Goal: Task Accomplishment & Management: Use online tool/utility

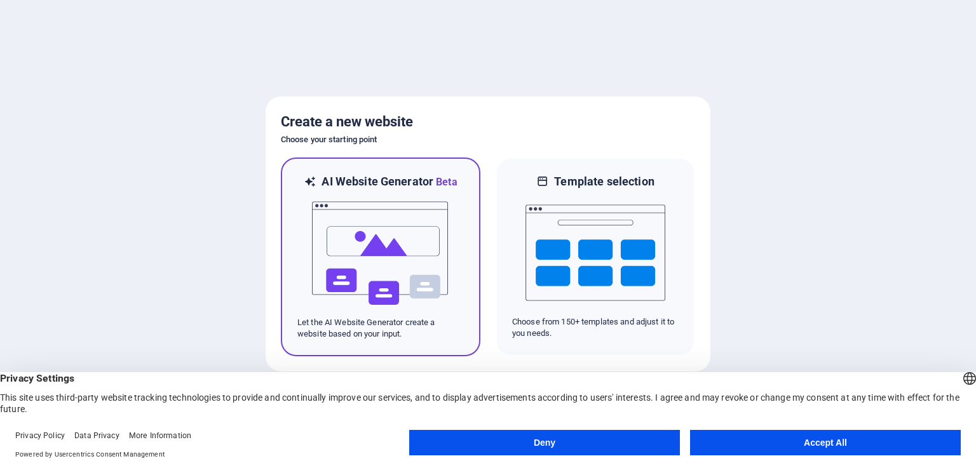
click at [424, 280] on img at bounding box center [381, 253] width 140 height 127
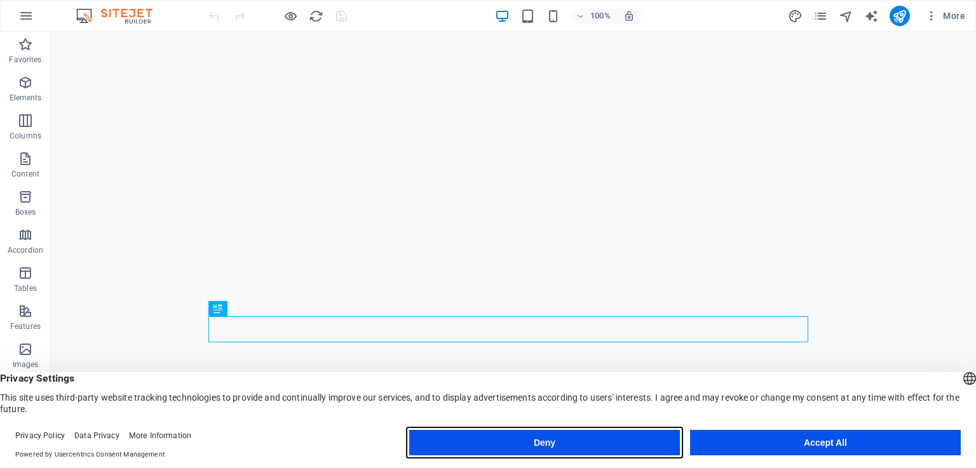
click at [582, 442] on button "Deny" at bounding box center [544, 442] width 271 height 25
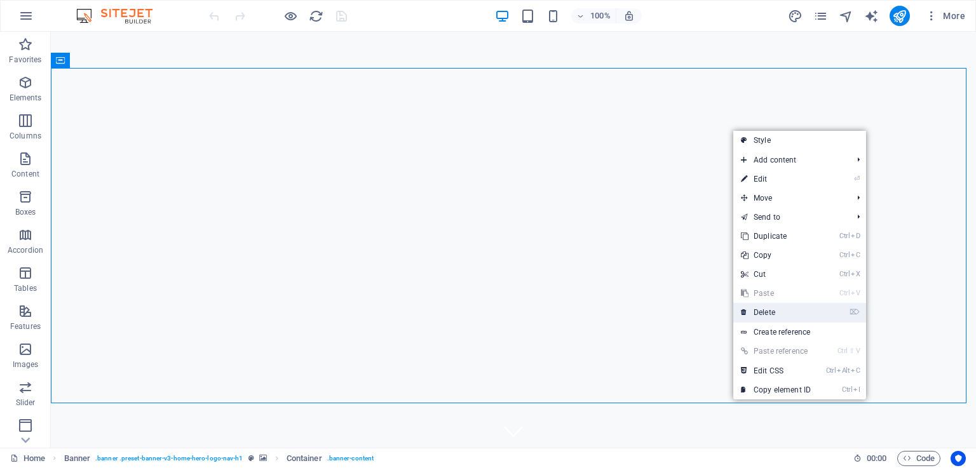
click at [774, 313] on link "⌦ Delete" at bounding box center [775, 312] width 85 height 19
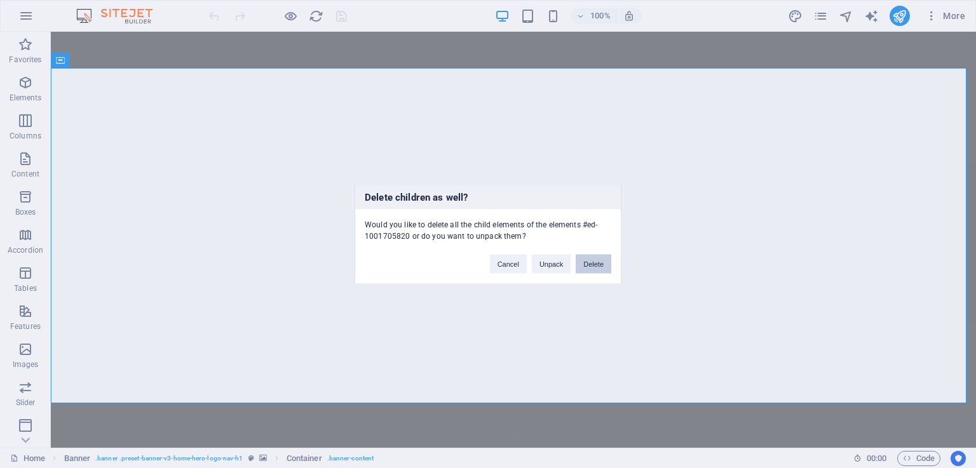
click at [592, 263] on button "Delete" at bounding box center [594, 263] width 36 height 19
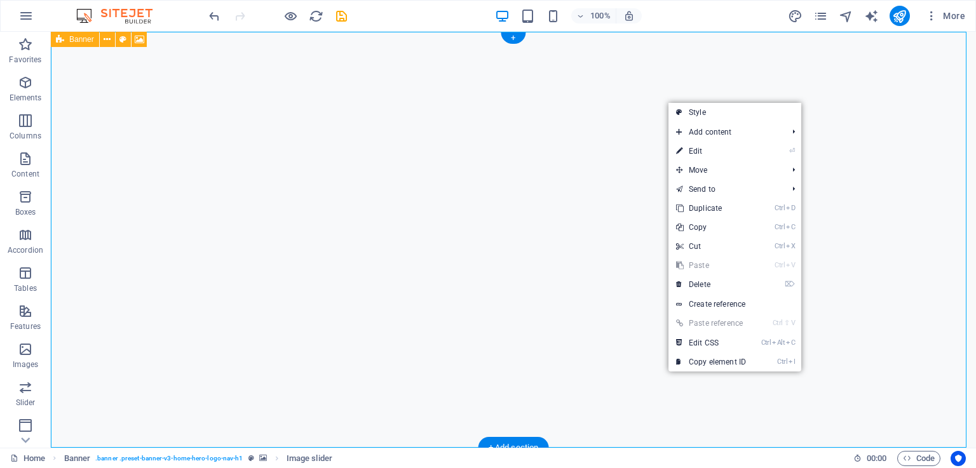
drag, startPoint x: 348, startPoint y: 158, endPoint x: 339, endPoint y: 151, distance: 10.8
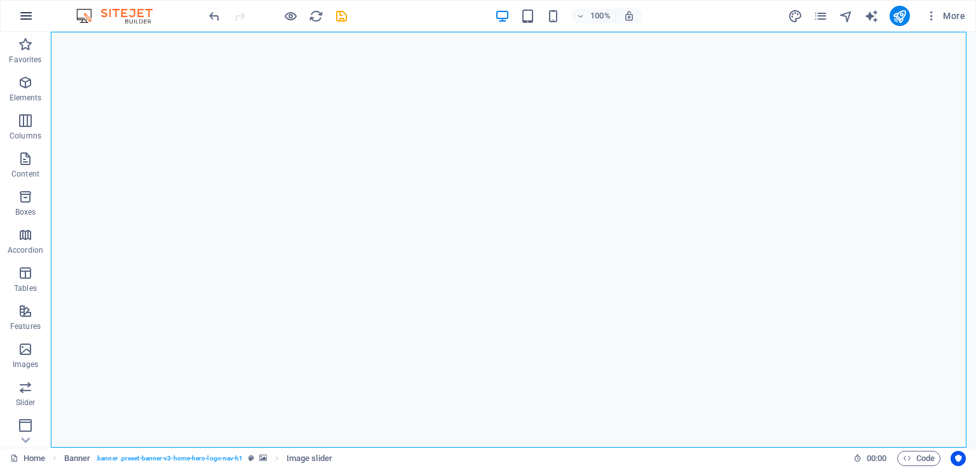
click at [32, 14] on icon "button" at bounding box center [25, 15] width 15 height 15
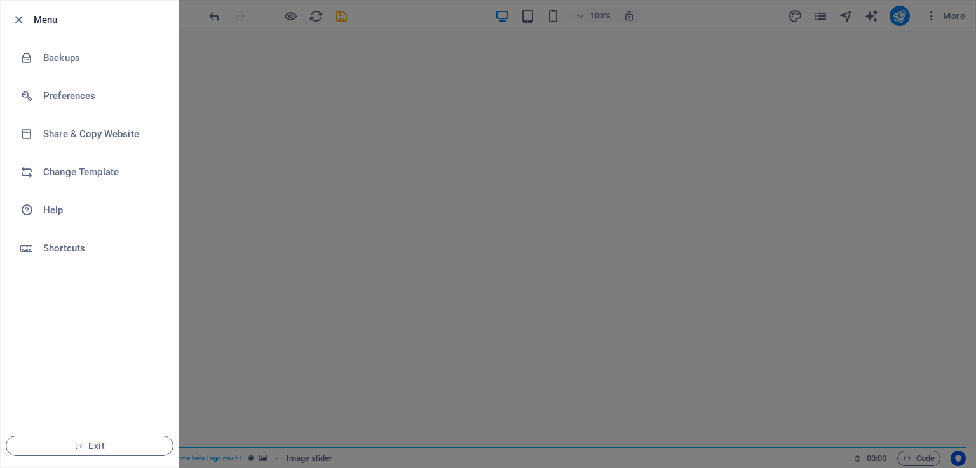
click at [300, 109] on div at bounding box center [488, 234] width 976 height 468
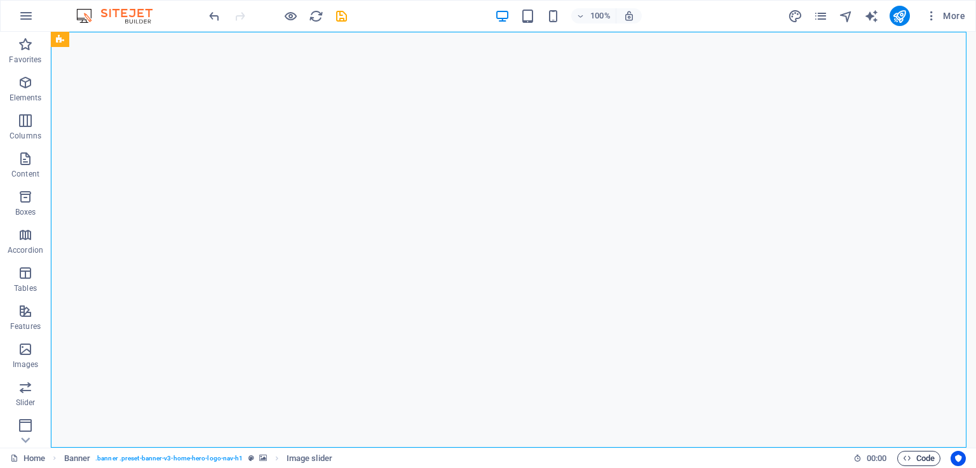
click at [917, 459] on span "Code" at bounding box center [919, 458] width 32 height 15
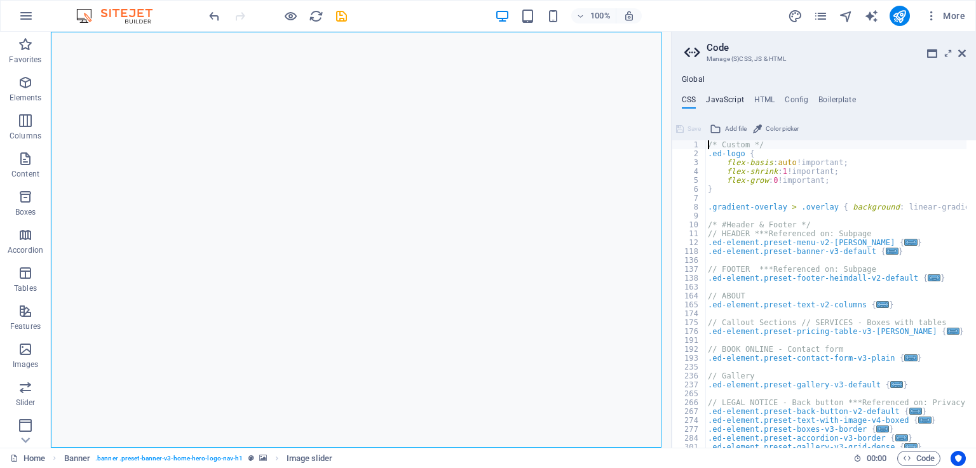
click at [723, 102] on h4 "JavaScript" at bounding box center [724, 102] width 37 height 14
type textarea "/* JS for preset "Menu V2" */"
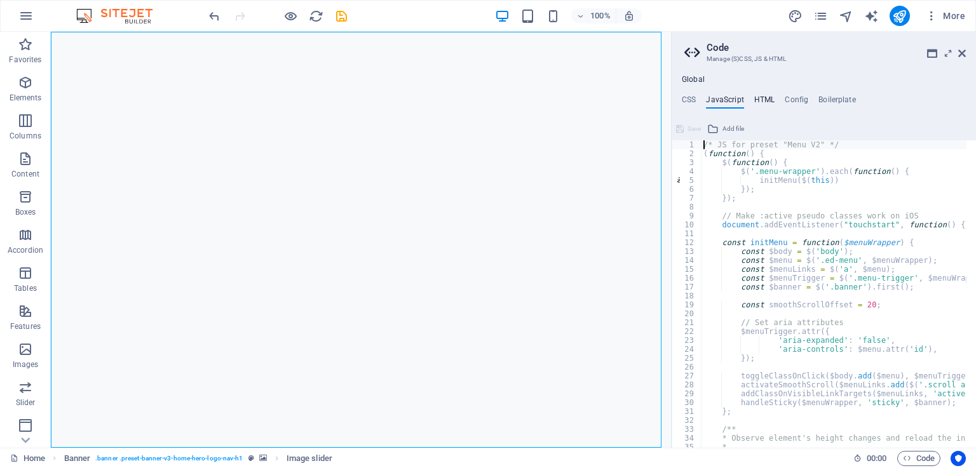
click at [767, 102] on h4 "HTML" at bounding box center [764, 102] width 21 height 14
type textarea "<a href="#main-content" class="wv-link-content button">Skip to main content</a>"
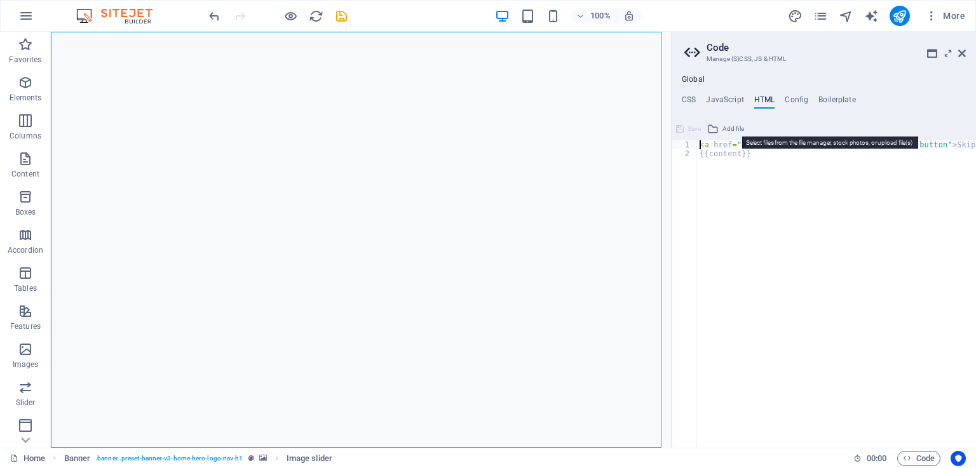
click at [719, 126] on button "Add file" at bounding box center [725, 128] width 41 height 15
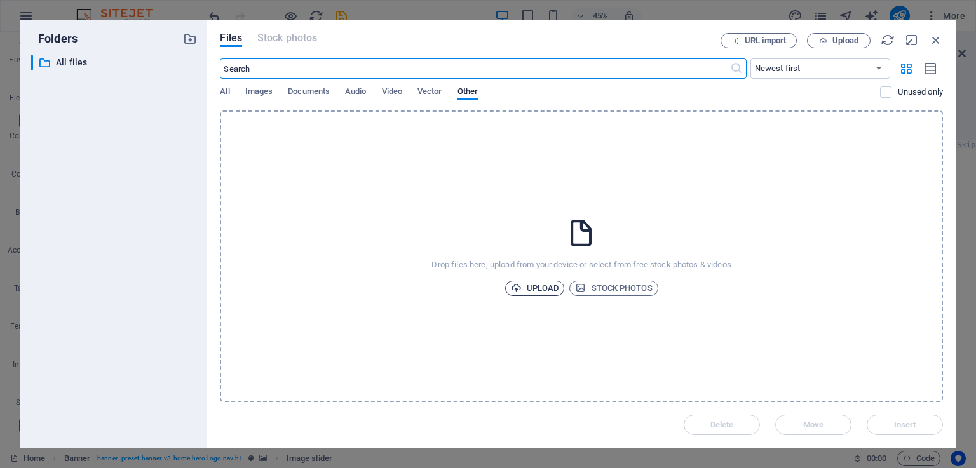
click at [544, 286] on span "Upload" at bounding box center [535, 288] width 48 height 15
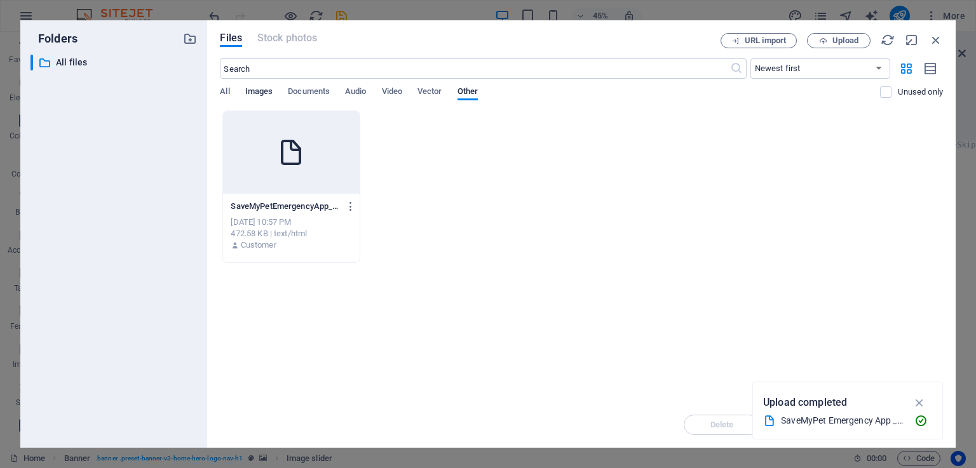
click at [254, 88] on span "Images" at bounding box center [259, 93] width 28 height 18
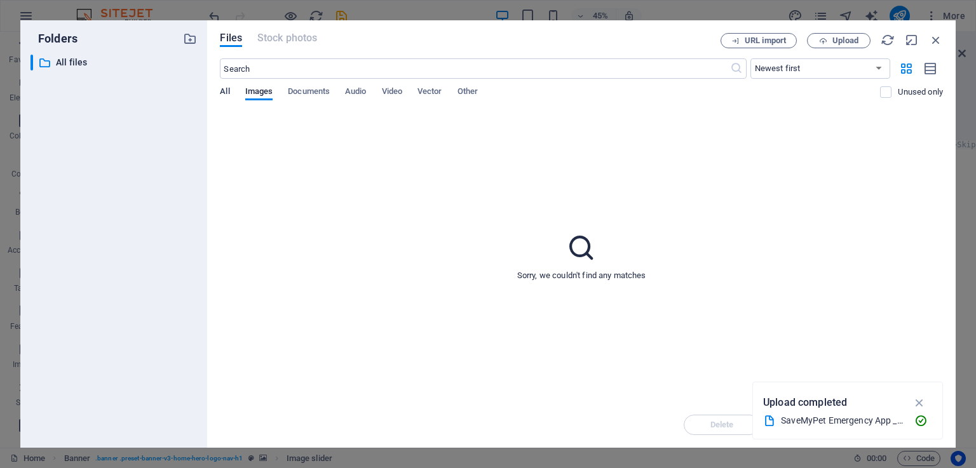
click at [229, 93] on span "All" at bounding box center [225, 93] width 10 height 18
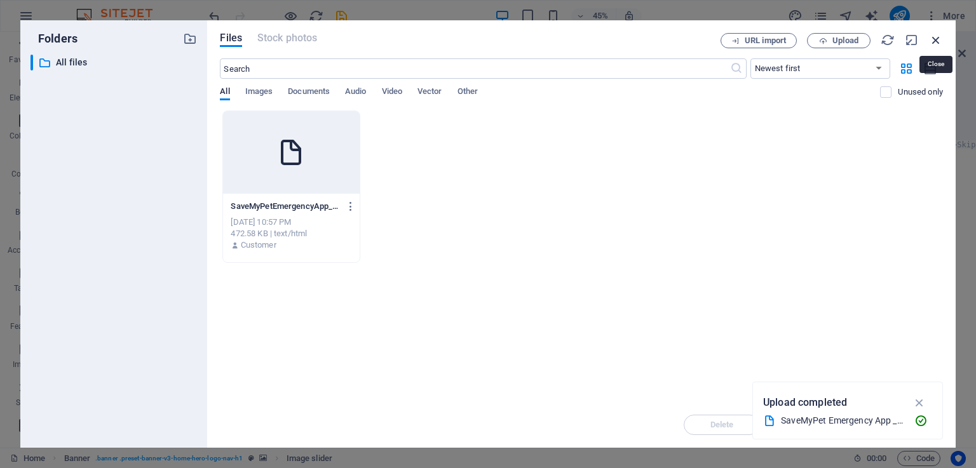
click at [939, 36] on icon "button" at bounding box center [936, 40] width 14 height 14
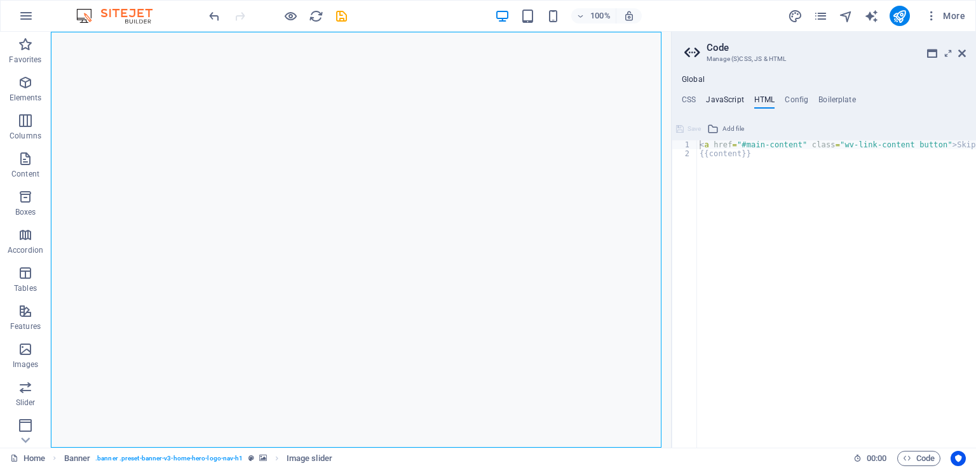
click at [728, 100] on h4 "JavaScript" at bounding box center [724, 102] width 37 height 14
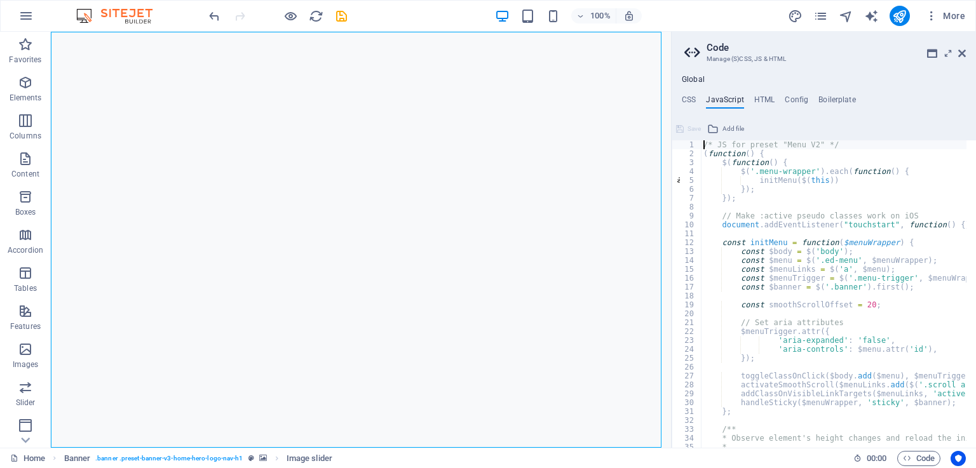
click at [697, 100] on ul "CSS JavaScript HTML Config Boilerplate" at bounding box center [824, 102] width 304 height 14
click at [770, 100] on h4 "HTML" at bounding box center [764, 102] width 21 height 14
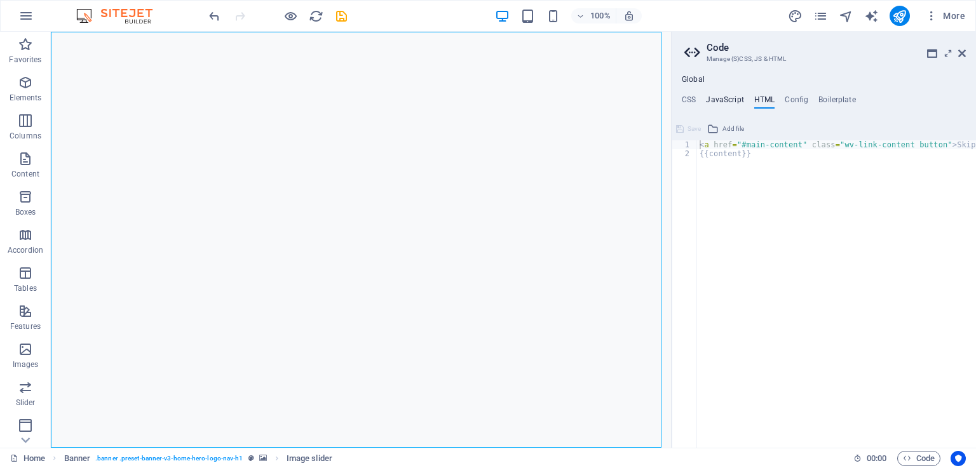
click at [730, 102] on h4 "JavaScript" at bounding box center [724, 102] width 37 height 14
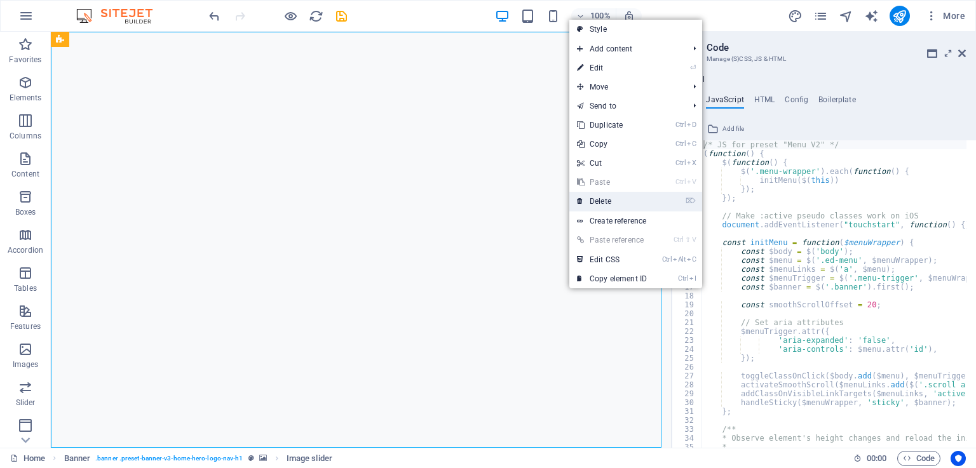
click at [611, 196] on link "⌦ Delete" at bounding box center [611, 201] width 85 height 19
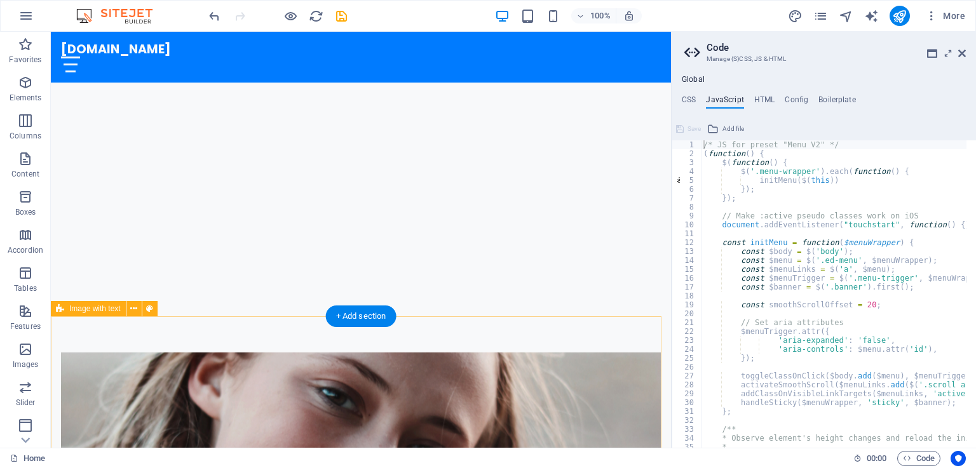
scroll to position [254, 0]
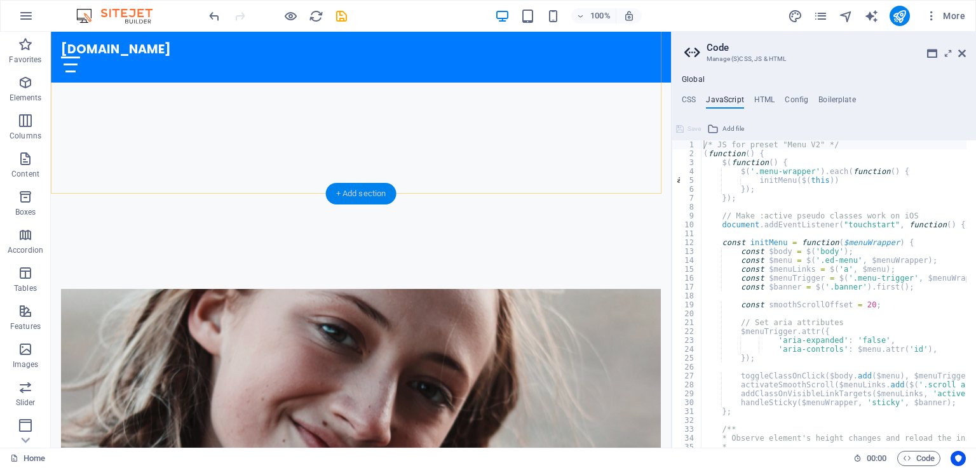
drag, startPoint x: 102, startPoint y: 169, endPoint x: 372, endPoint y: 201, distance: 271.3
click at [372, 201] on div "+ Add section" at bounding box center [361, 194] width 71 height 22
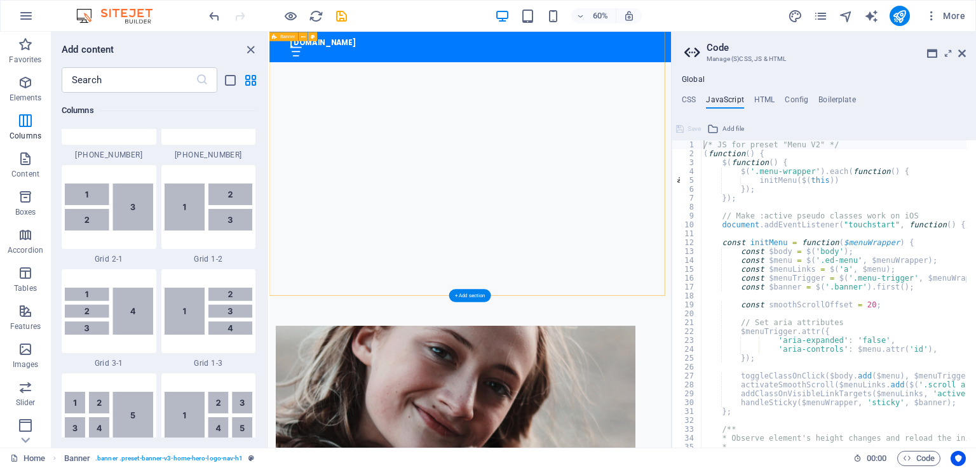
scroll to position [1524, 0]
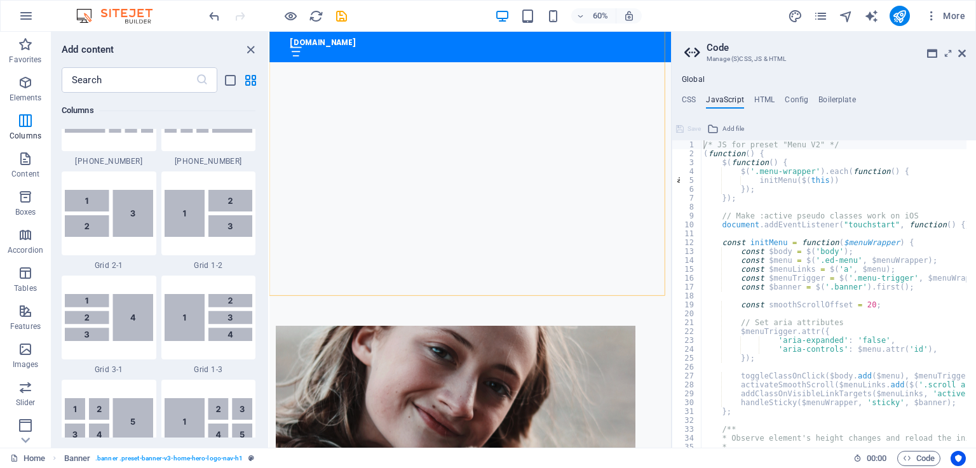
click at [849, 57] on h3 "Manage (S)CSS, JS & HTML" at bounding box center [824, 58] width 234 height 11
click at [792, 53] on h2 "Code" at bounding box center [836, 47] width 259 height 11
click at [756, 96] on h4 "HTML" at bounding box center [764, 102] width 21 height 14
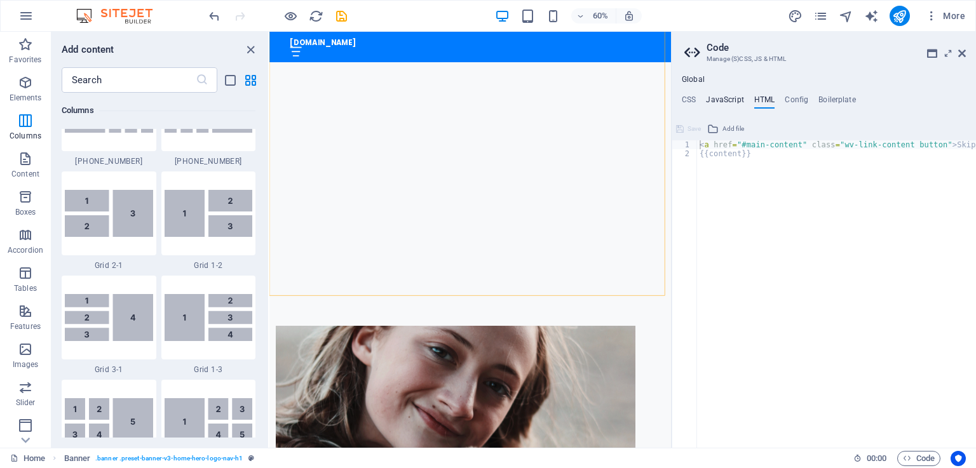
click at [726, 97] on h4 "JavaScript" at bounding box center [724, 102] width 37 height 14
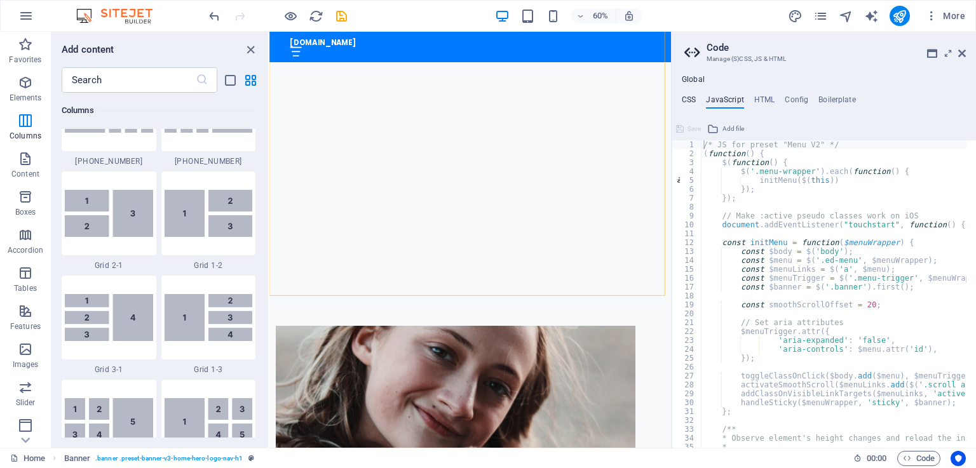
click at [695, 97] on h4 "CSS" at bounding box center [689, 102] width 14 height 14
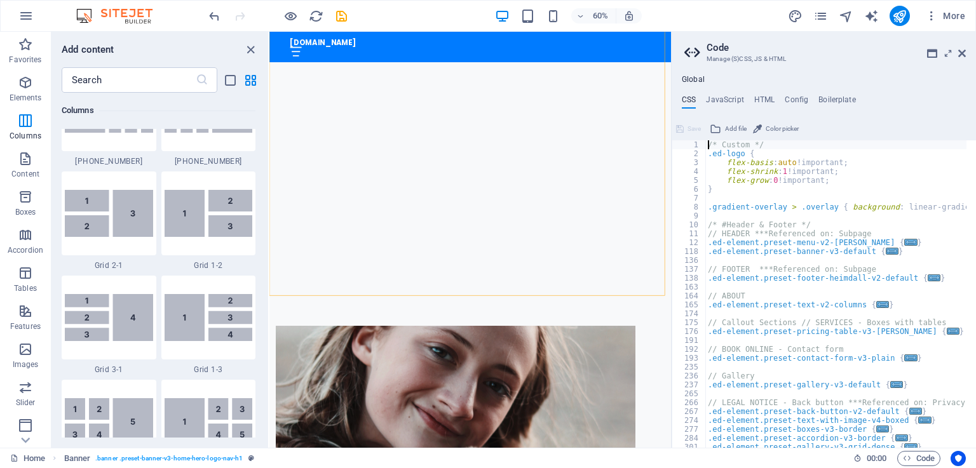
scroll to position [155, 0]
click at [511, 231] on div "[DOMAIN_NAME] Home About Features Subscribe FAQ" at bounding box center [603, 125] width 669 height 694
click at [247, 48] on icon "close panel" at bounding box center [250, 50] width 15 height 15
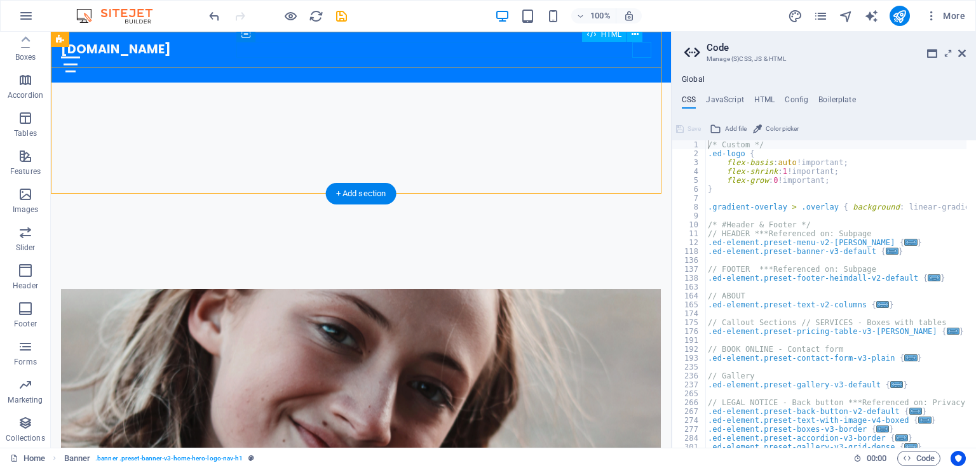
click at [644, 57] on div at bounding box center [361, 65] width 600 height 16
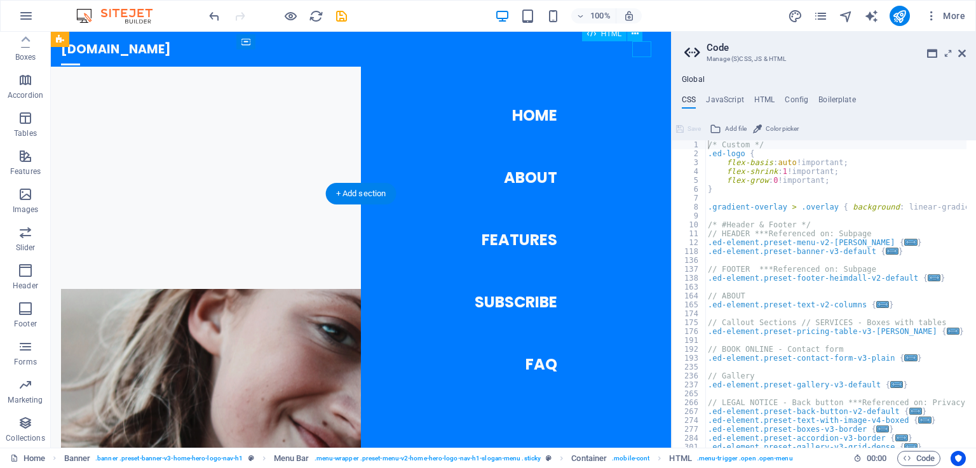
click at [80, 57] on div at bounding box center [70, 65] width 19 height 16
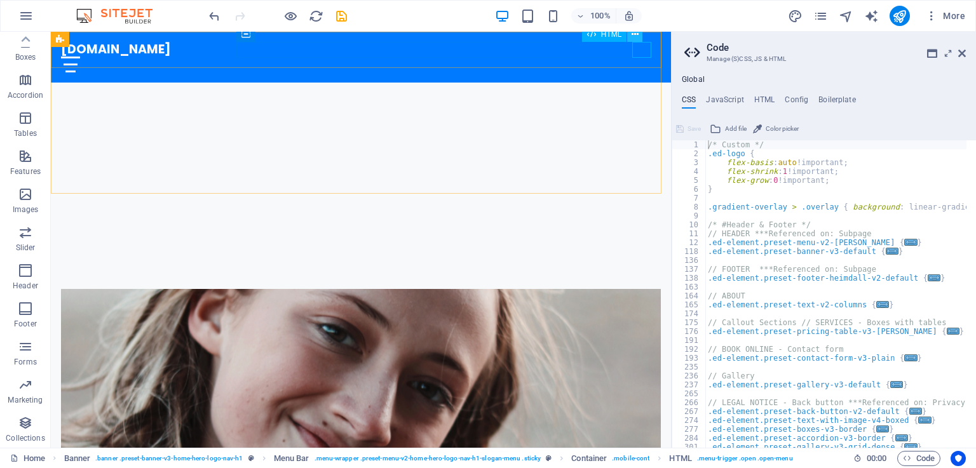
click at [635, 32] on icon at bounding box center [635, 34] width 7 height 13
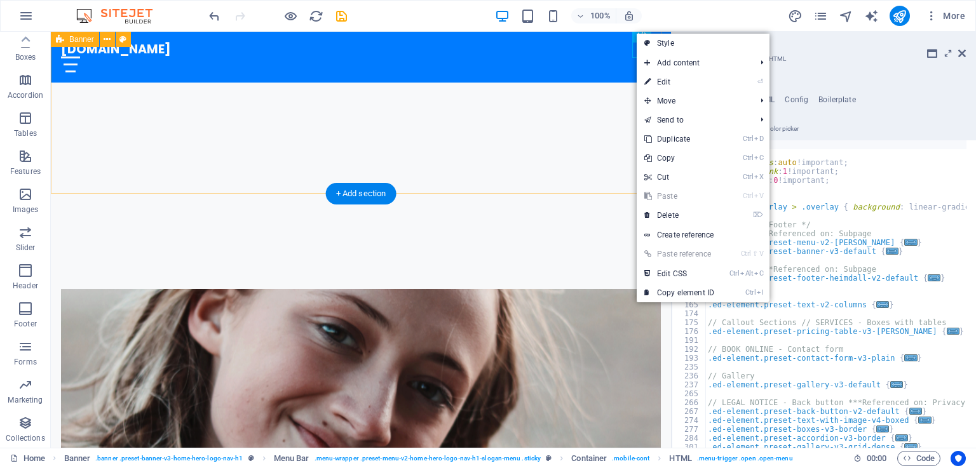
click at [541, 107] on div "[DOMAIN_NAME] Home About Features Subscribe FAQ" at bounding box center [361, 8] width 620 height 461
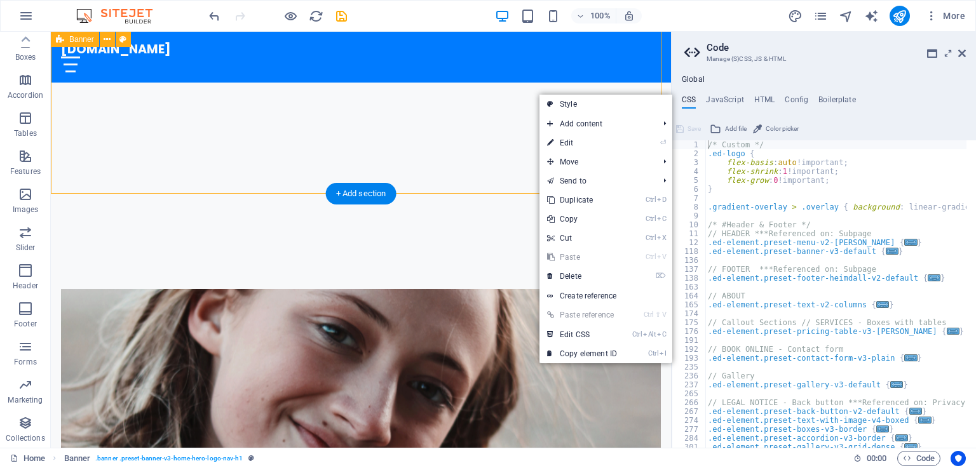
click at [473, 105] on div "[DOMAIN_NAME] Home About Features Subscribe FAQ" at bounding box center [361, 8] width 620 height 461
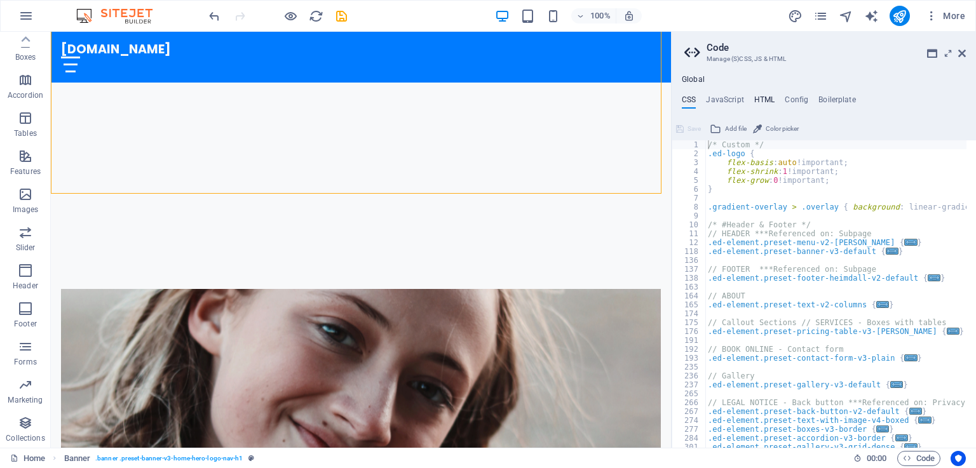
click at [764, 97] on h4 "HTML" at bounding box center [764, 102] width 21 height 14
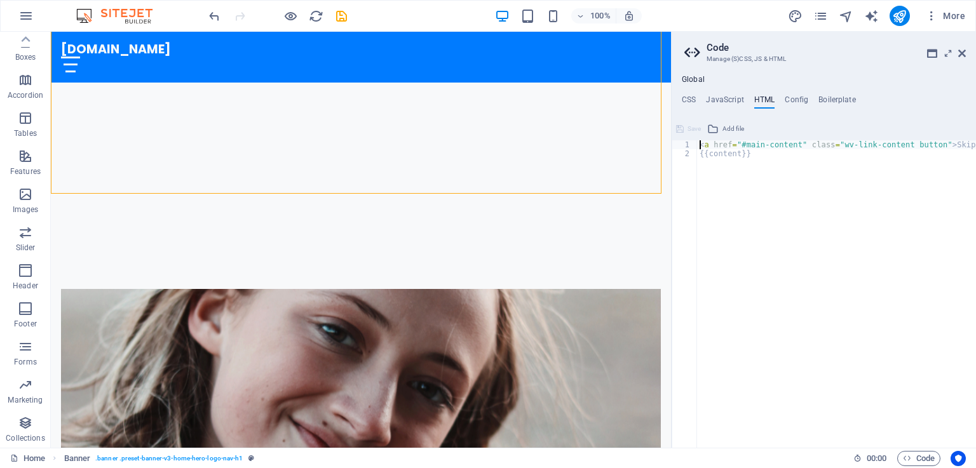
click at [724, 126] on span "Add file" at bounding box center [733, 128] width 22 height 15
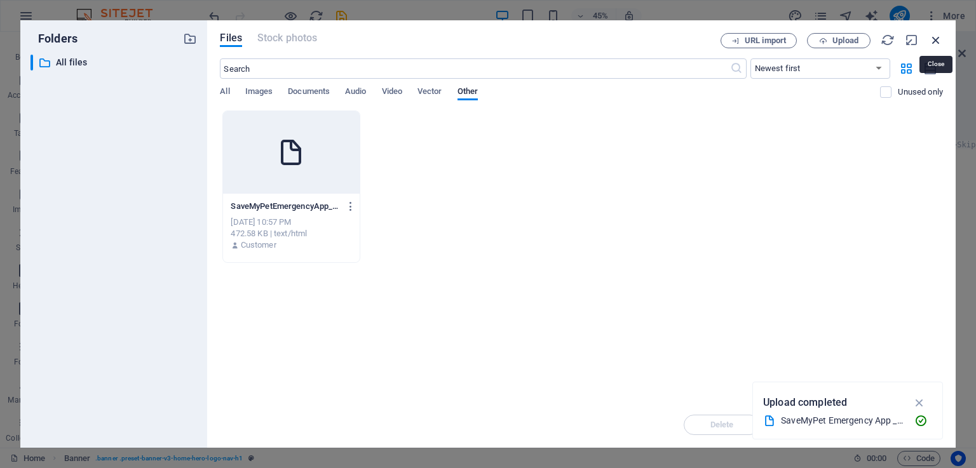
click at [940, 39] on icon "button" at bounding box center [936, 40] width 14 height 14
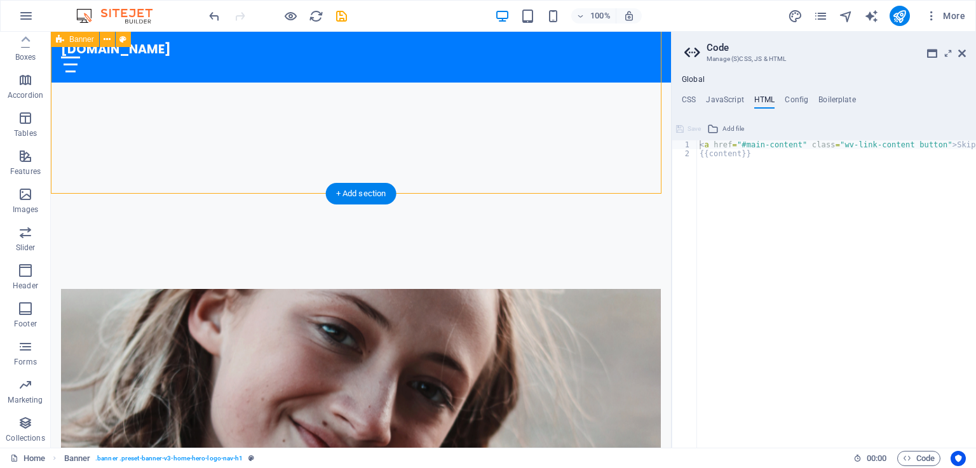
click at [540, 137] on div "[DOMAIN_NAME] Home About Features Subscribe FAQ" at bounding box center [361, 8] width 620 height 461
click at [362, 191] on div "+ Add section" at bounding box center [361, 194] width 71 height 22
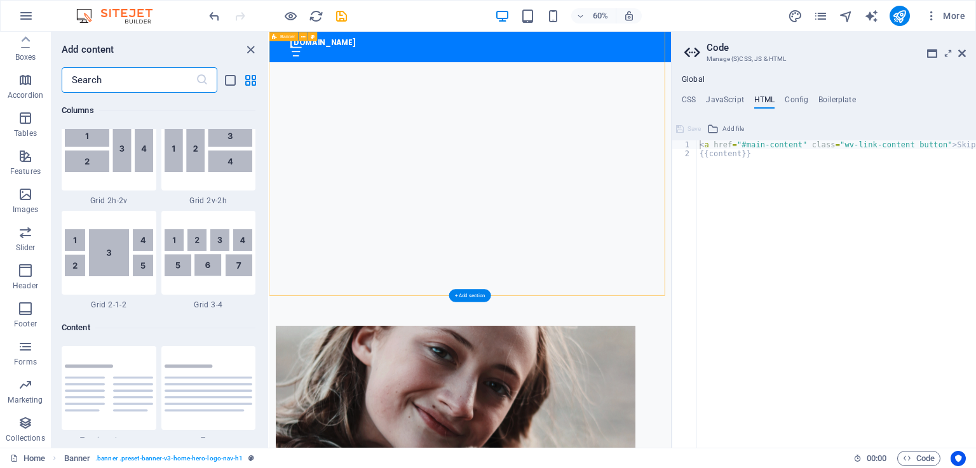
scroll to position [2223, 0]
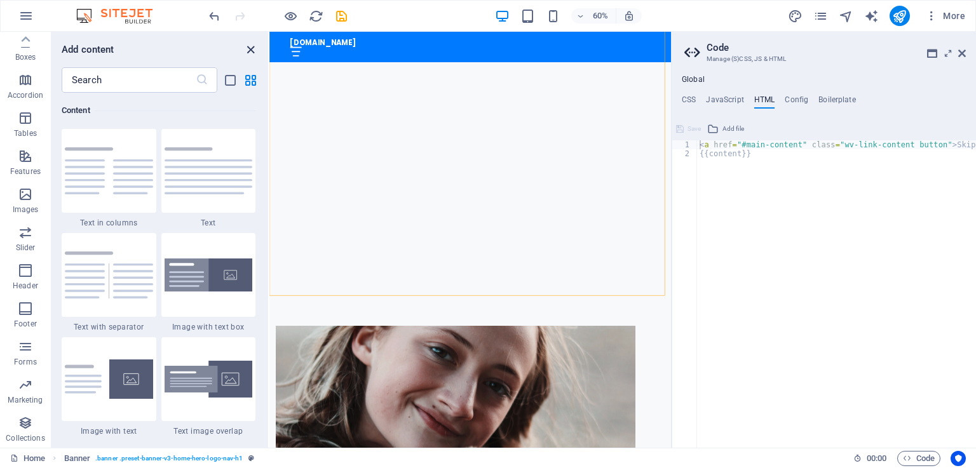
drag, startPoint x: 257, startPoint y: 53, endPoint x: 206, endPoint y: 22, distance: 60.5
click at [257, 53] on span "close panel" at bounding box center [250, 50] width 15 height 15
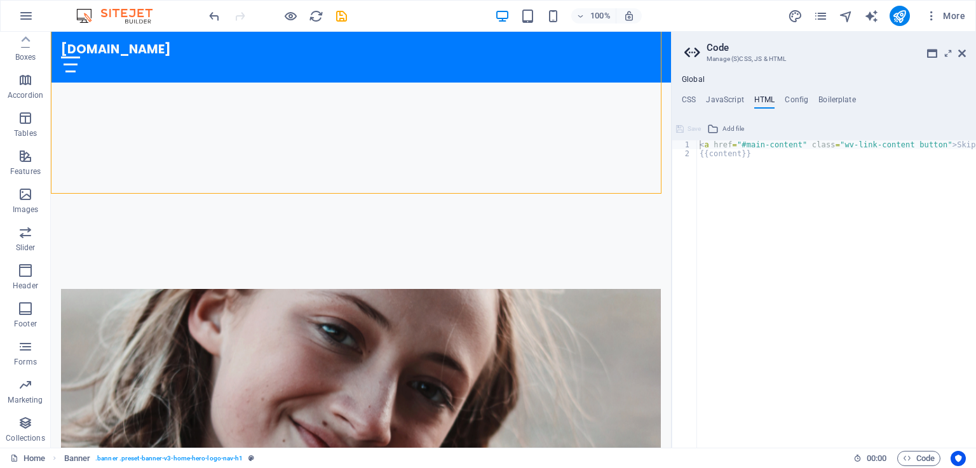
click at [799, 58] on h3 "Manage (S)CSS, JS & HTML" at bounding box center [824, 58] width 234 height 11
click at [931, 54] on icon at bounding box center [932, 53] width 10 height 10
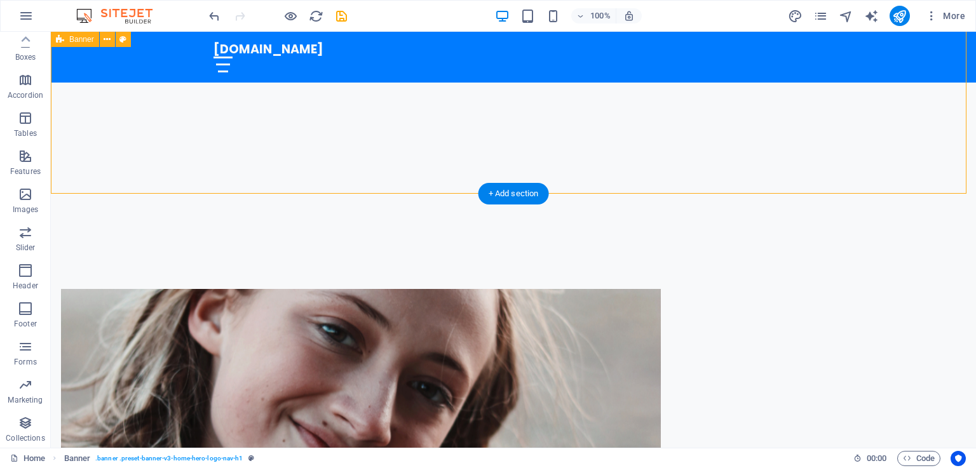
click at [650, 93] on div "[DOMAIN_NAME] Home About Features Subscribe FAQ" at bounding box center [513, 8] width 925 height 461
click at [530, 194] on div "+ Add section" at bounding box center [513, 194] width 71 height 22
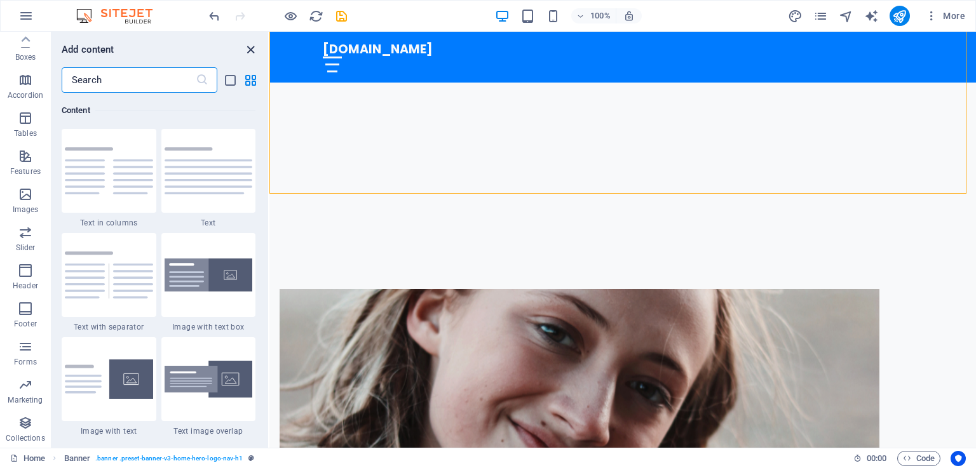
click at [254, 51] on icon "close panel" at bounding box center [250, 50] width 15 height 15
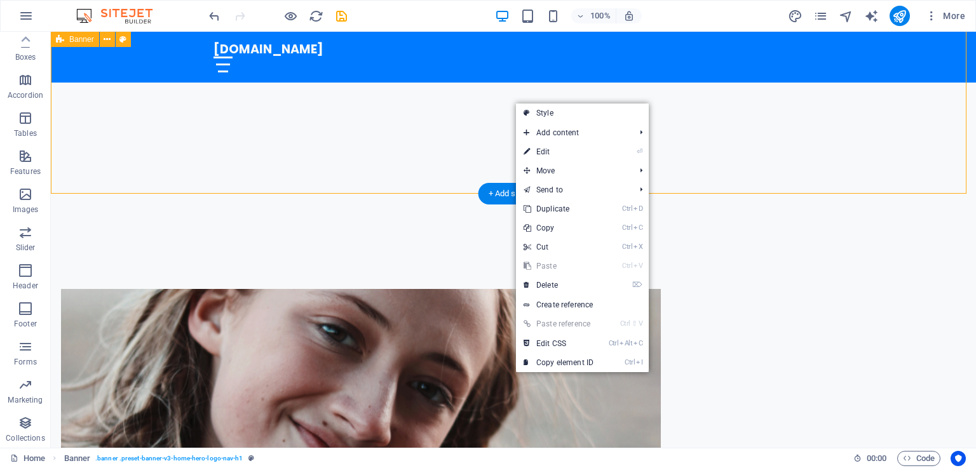
click at [440, 98] on div "[DOMAIN_NAME] Home About Features Subscribe FAQ" at bounding box center [513, 8] width 925 height 461
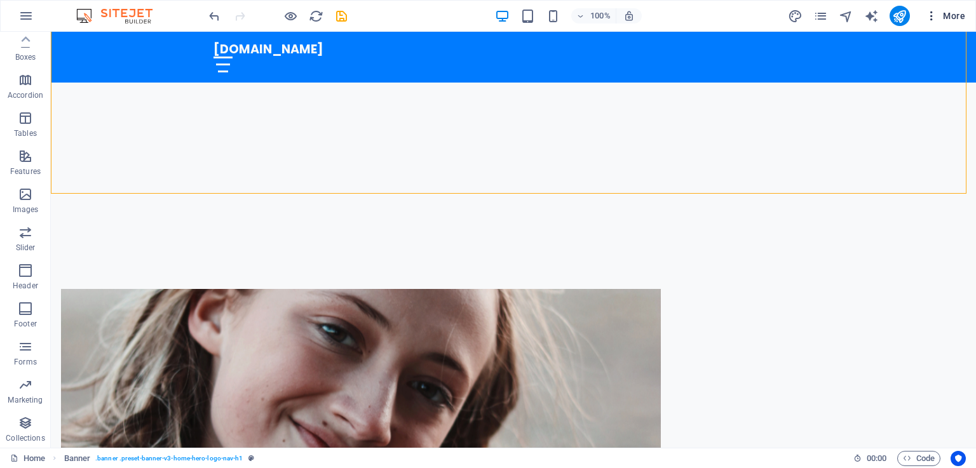
click at [932, 15] on icon "button" at bounding box center [931, 16] width 13 height 13
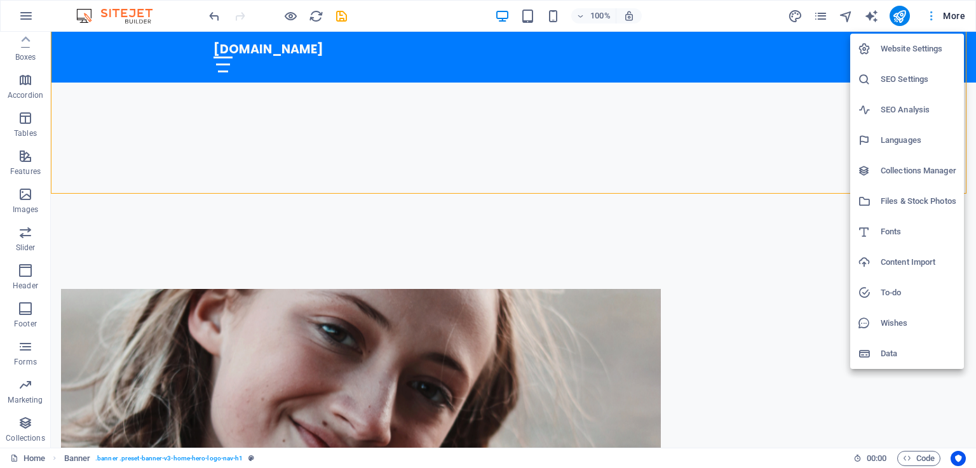
click at [932, 15] on div at bounding box center [488, 234] width 976 height 468
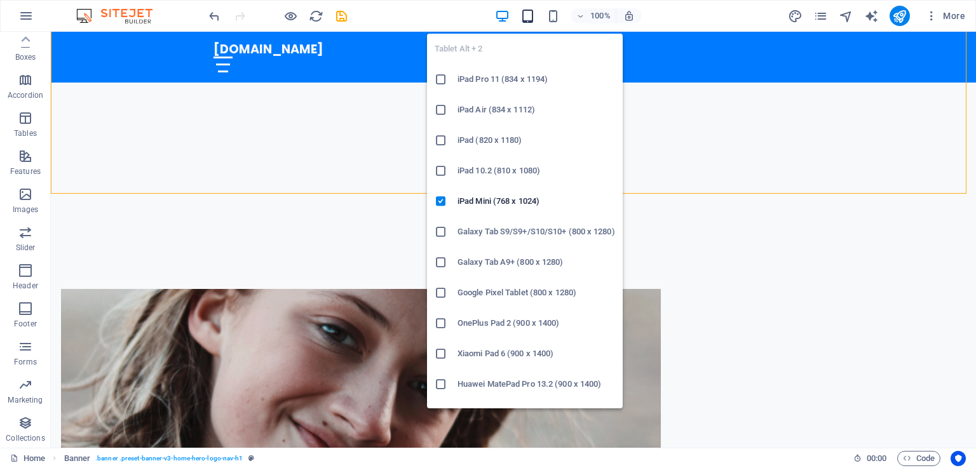
click at [535, 15] on icon "button" at bounding box center [527, 16] width 15 height 15
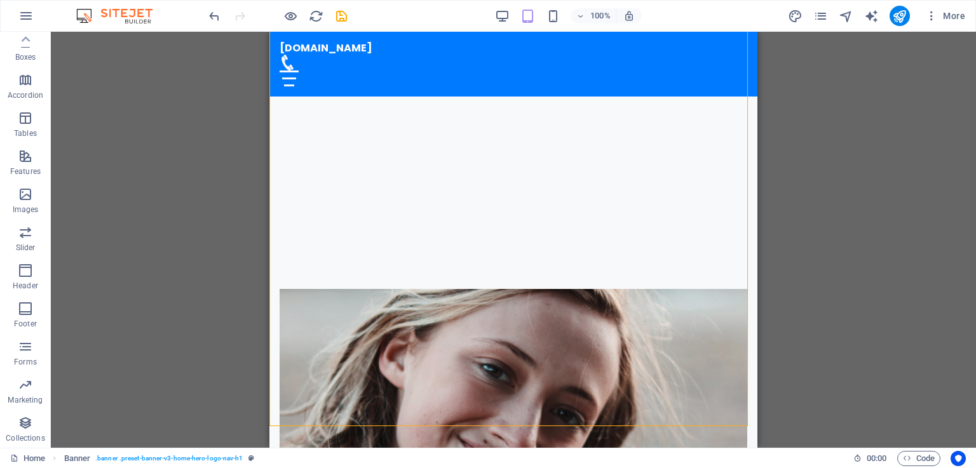
scroll to position [0, 0]
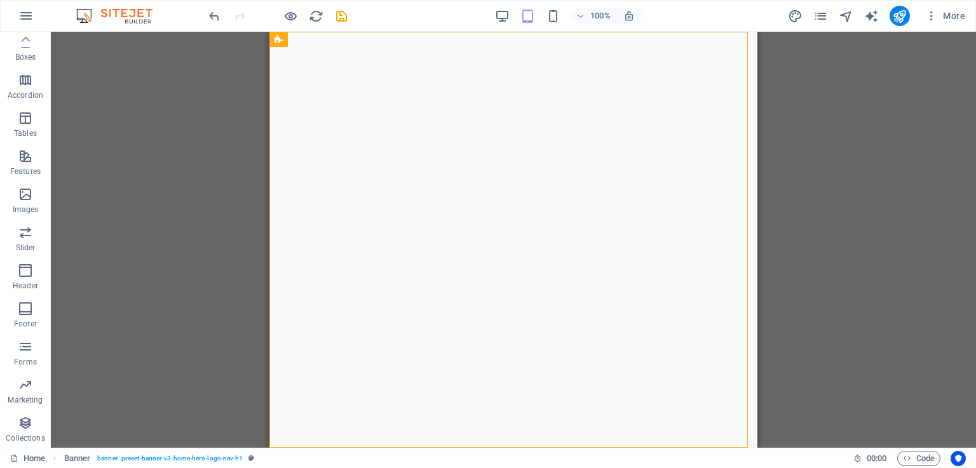
drag, startPoint x: 751, startPoint y: 123, endPoint x: 1024, endPoint y: 63, distance: 279.8
click at [727, 36] on button at bounding box center [721, 39] width 15 height 15
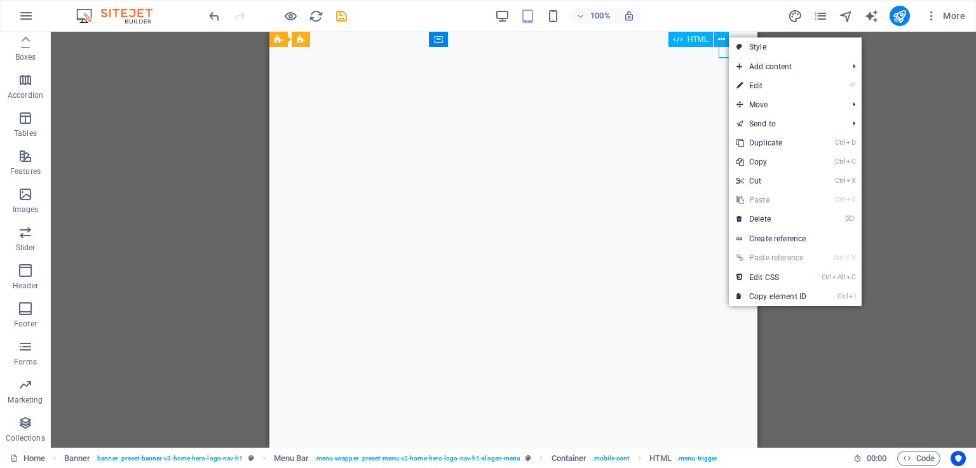
click at [700, 42] on span "HTML" at bounding box center [697, 40] width 21 height 8
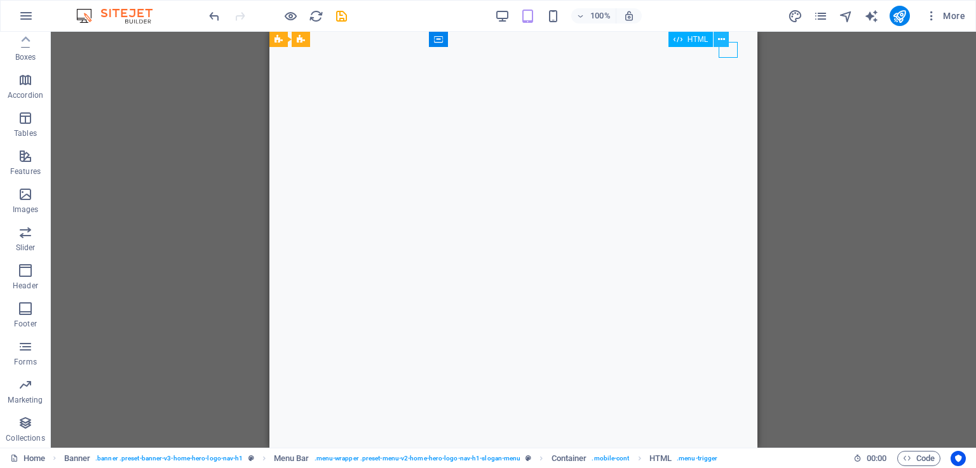
click at [722, 42] on icon at bounding box center [721, 39] width 7 height 13
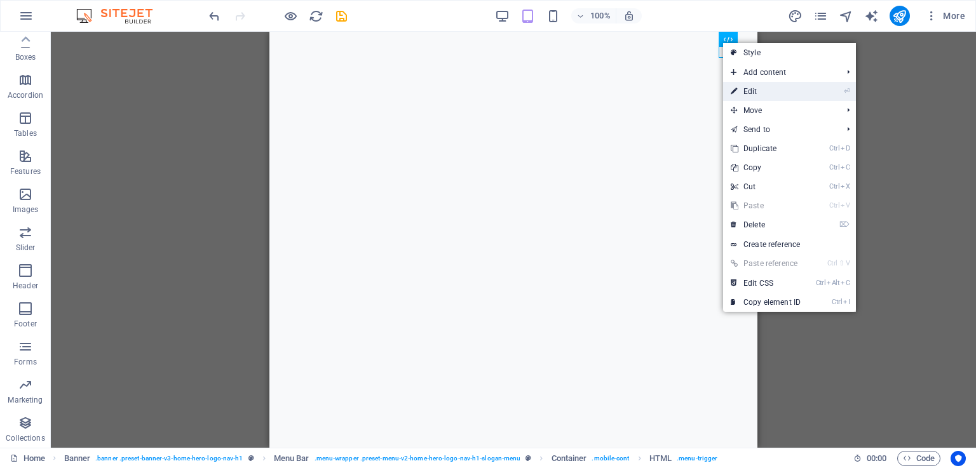
click at [752, 87] on link "⏎ Edit" at bounding box center [765, 91] width 85 height 19
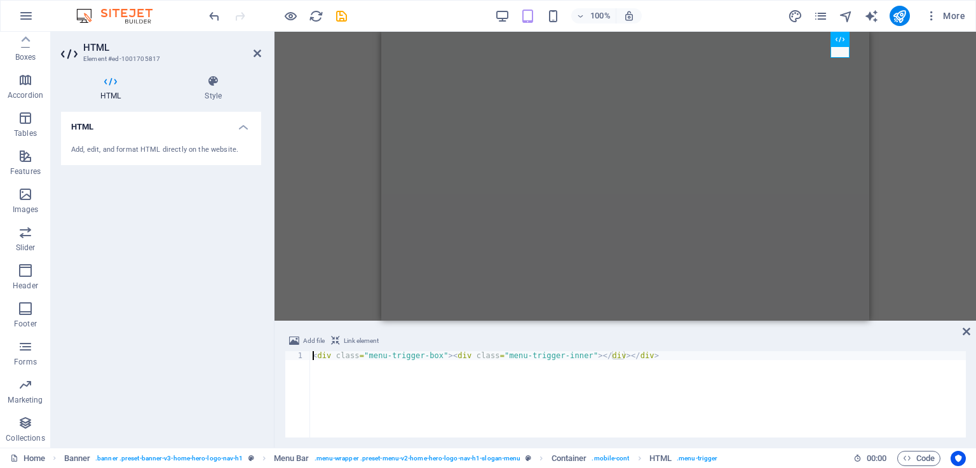
click at [104, 59] on h3 "Element #ed-1001705817" at bounding box center [159, 58] width 152 height 11
drag, startPoint x: 129, startPoint y: 151, endPoint x: 160, endPoint y: 149, distance: 31.2
click at [130, 151] on div "Add, edit, and format HTML directly on the website." at bounding box center [161, 150] width 180 height 11
click at [240, 128] on h4 "HTML" at bounding box center [161, 123] width 200 height 23
click at [233, 129] on h4 "HTML" at bounding box center [161, 127] width 200 height 30
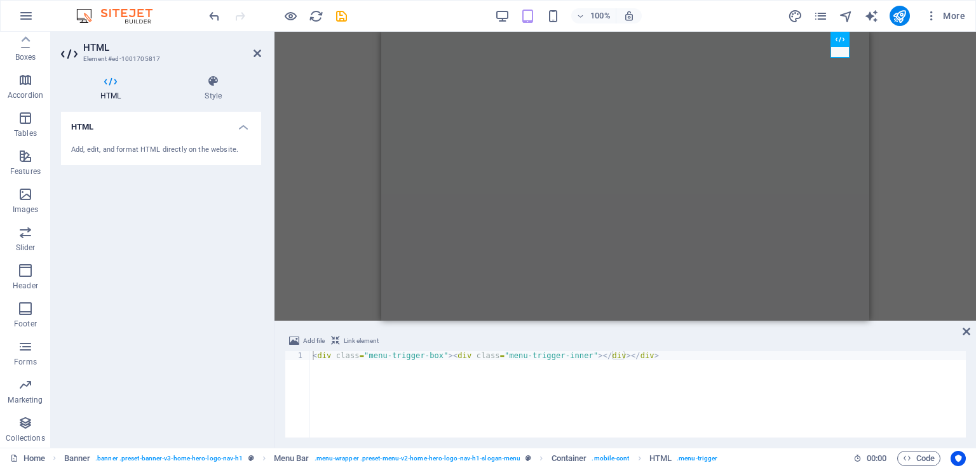
click at [74, 149] on div "Add, edit, and format HTML directly on the website." at bounding box center [161, 150] width 180 height 11
click at [77, 146] on div "Add, edit, and format HTML directly on the website." at bounding box center [161, 150] width 180 height 11
drag, startPoint x: 77, startPoint y: 146, endPoint x: 151, endPoint y: 110, distance: 82.7
click at [151, 110] on div "HTML Style HTML Add, edit, and format HTML directly on the website. Menu Bar El…" at bounding box center [161, 256] width 200 height 363
click at [122, 150] on div "Add, edit, and format HTML directly on the website." at bounding box center [161, 150] width 180 height 11
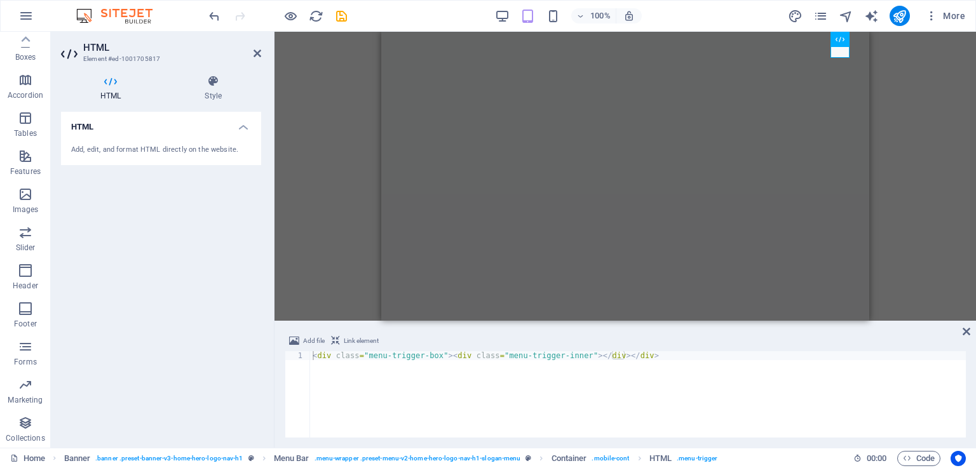
drag, startPoint x: 122, startPoint y: 150, endPoint x: 90, endPoint y: 211, distance: 68.8
click at [90, 211] on div "HTML Add, edit, and format HTML directly on the website." at bounding box center [161, 275] width 200 height 326
drag, startPoint x: 637, startPoint y: 182, endPoint x: 750, endPoint y: 181, distance: 113.1
click at [750, 182] on div "[DOMAIN_NAME] Home About Features Subscribe FAQ" at bounding box center [625, 294] width 488 height 525
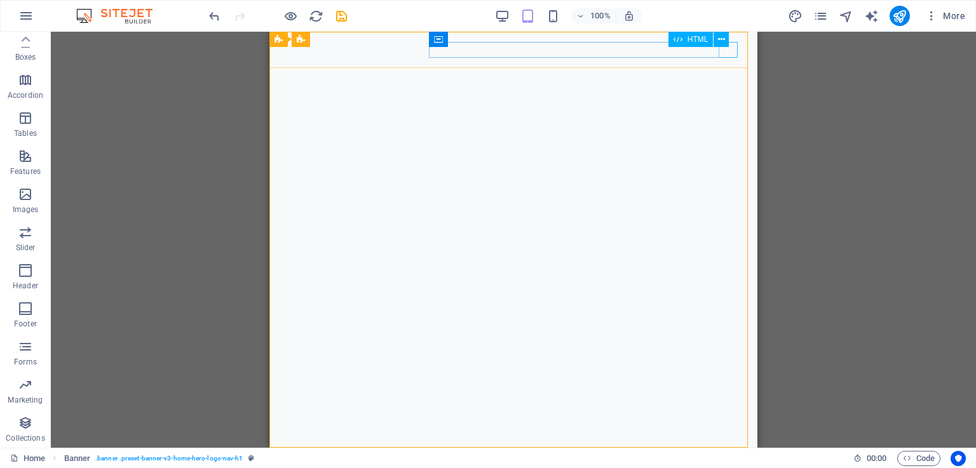
click at [698, 39] on span "HTML" at bounding box center [697, 40] width 21 height 8
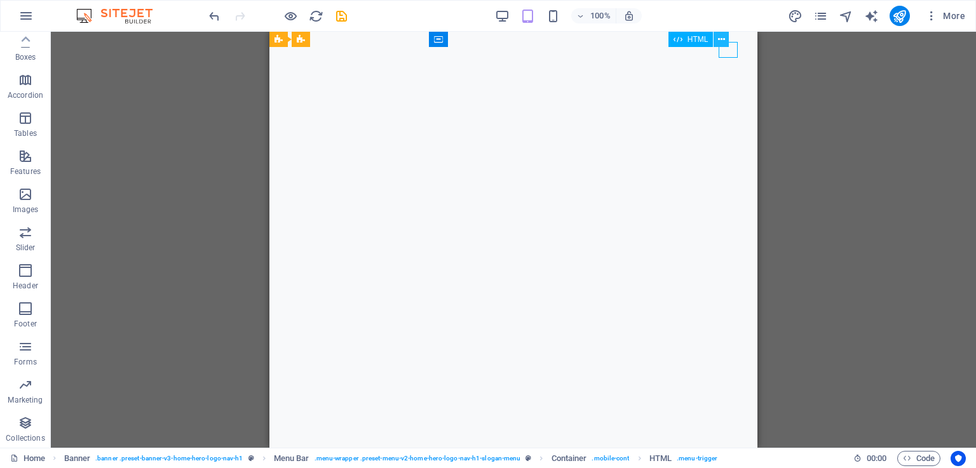
click at [720, 40] on icon at bounding box center [721, 39] width 7 height 13
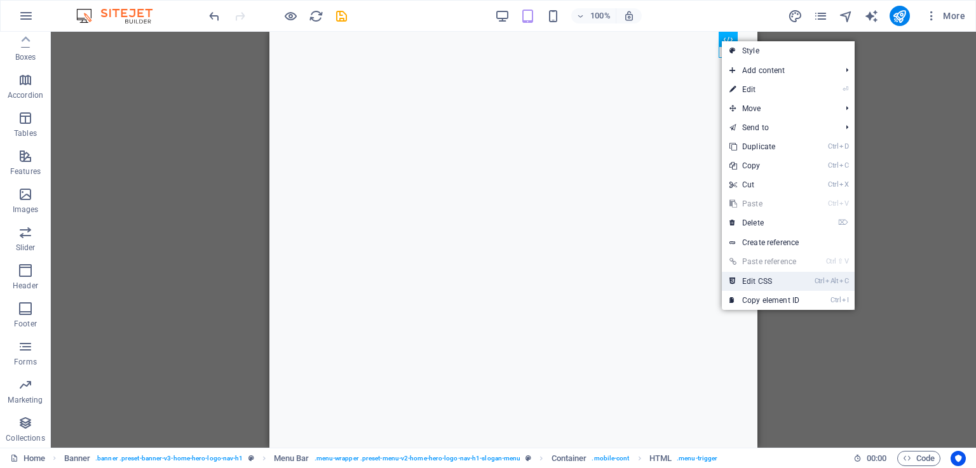
click at [788, 283] on link "Ctrl Alt C Edit CSS" at bounding box center [764, 281] width 85 height 19
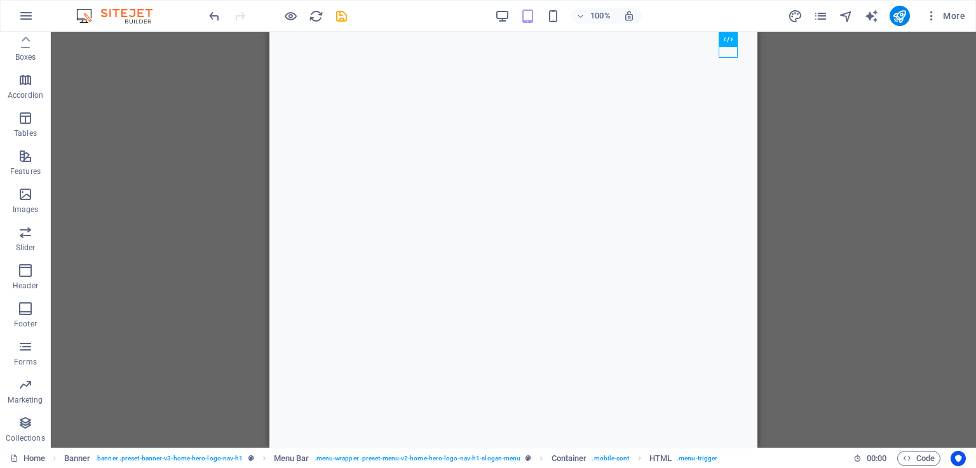
click at [953, 168] on div "H2 Banner Container Logo Banner Menu Bar Container Image slider HTML Image with…" at bounding box center [513, 240] width 925 height 416
click at [338, 16] on icon "save" at bounding box center [341, 16] width 15 height 15
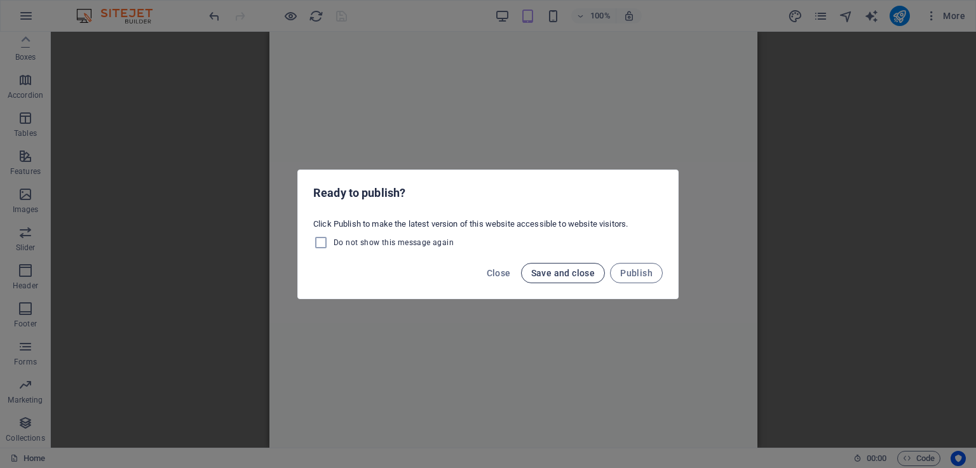
click at [574, 275] on span "Save and close" at bounding box center [563, 273] width 64 height 10
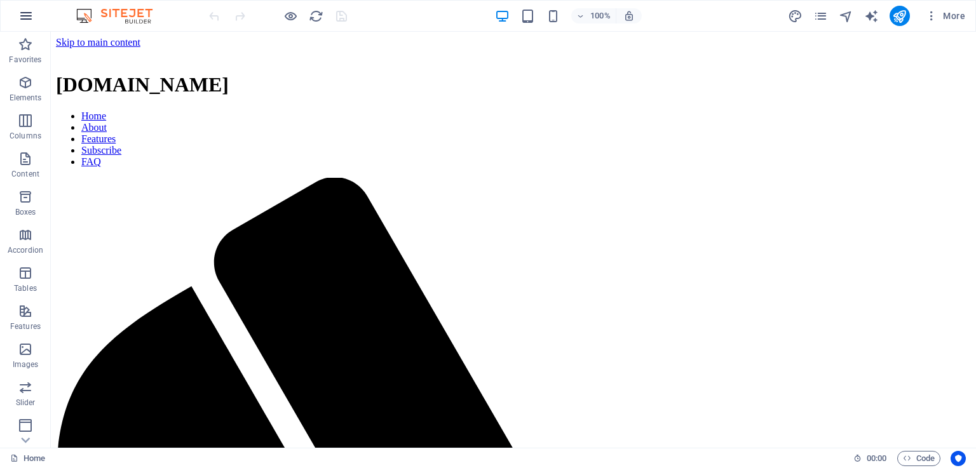
click at [27, 19] on icon "button" at bounding box center [25, 15] width 15 height 15
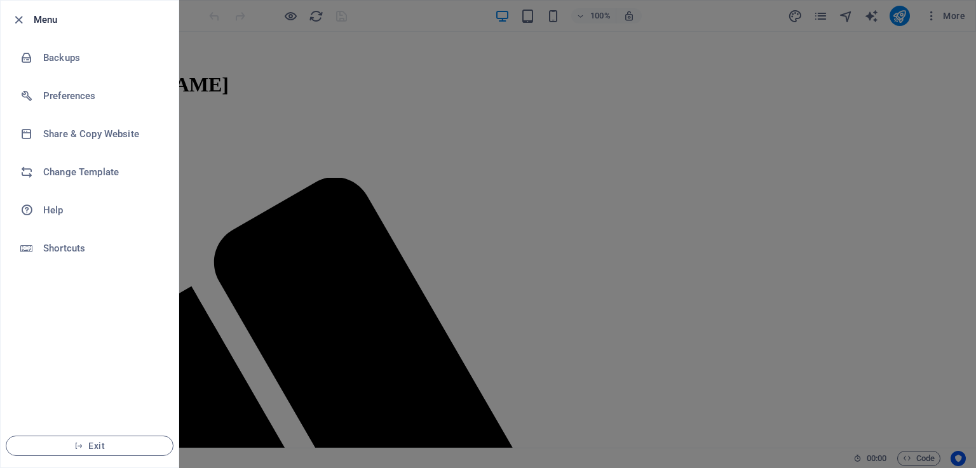
click at [553, 139] on div at bounding box center [488, 234] width 976 height 468
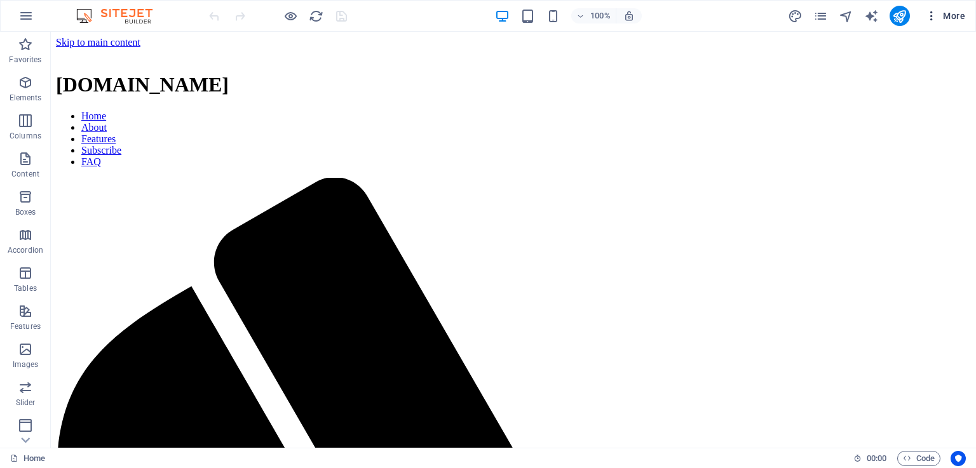
click at [933, 15] on icon "button" at bounding box center [931, 16] width 13 height 13
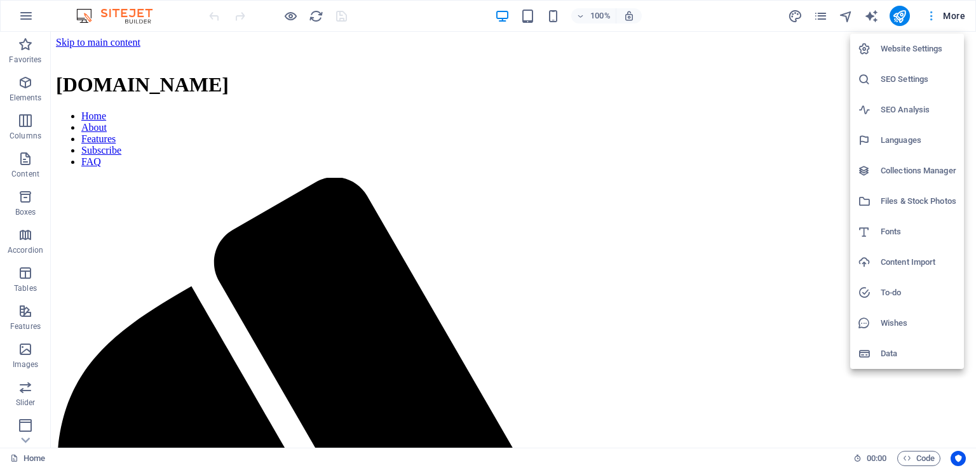
click at [933, 15] on div at bounding box center [488, 234] width 976 height 468
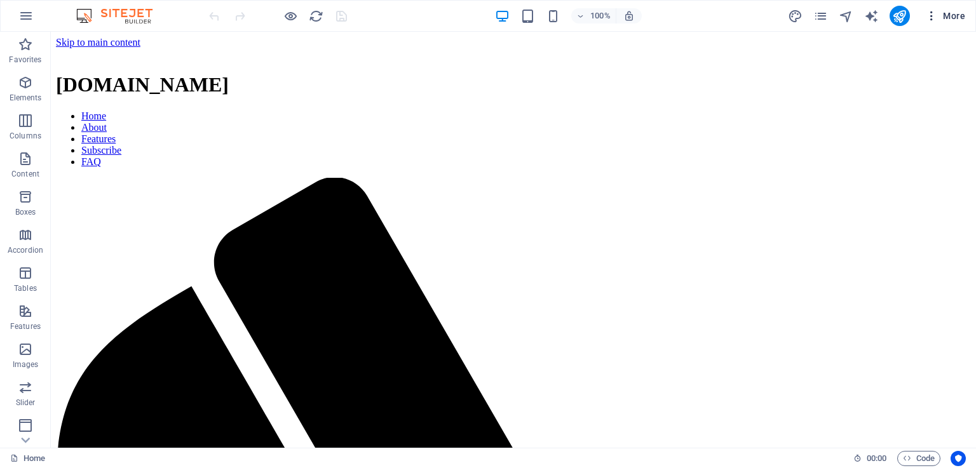
click at [948, 17] on span "More" at bounding box center [945, 16] width 40 height 13
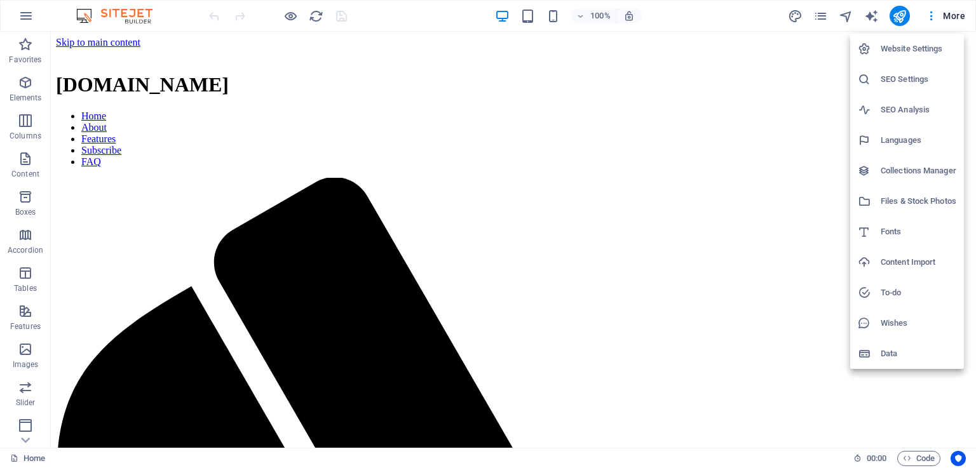
click at [923, 49] on h6 "Website Settings" at bounding box center [919, 48] width 76 height 15
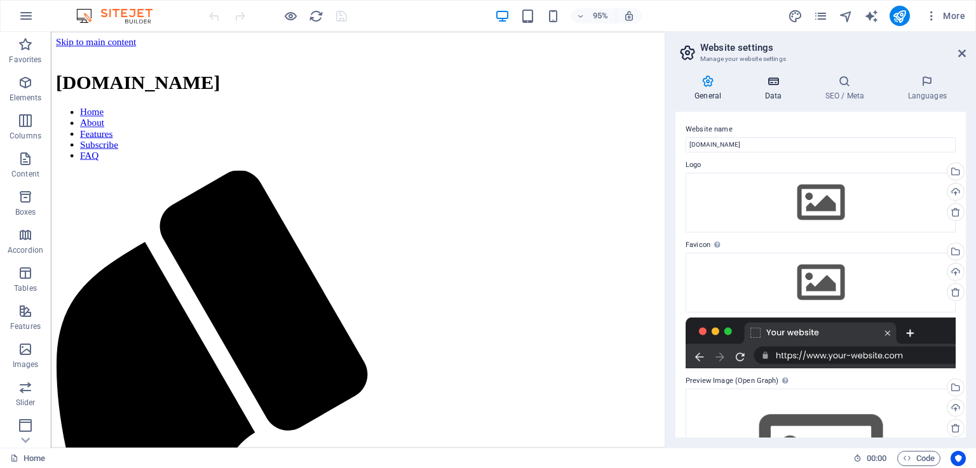
click at [780, 81] on icon at bounding box center [772, 81] width 55 height 13
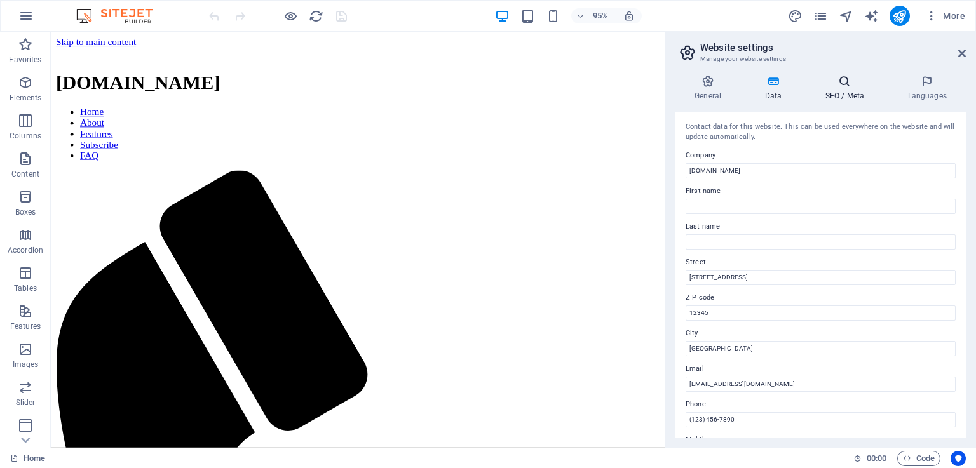
click at [823, 85] on icon at bounding box center [845, 81] width 78 height 13
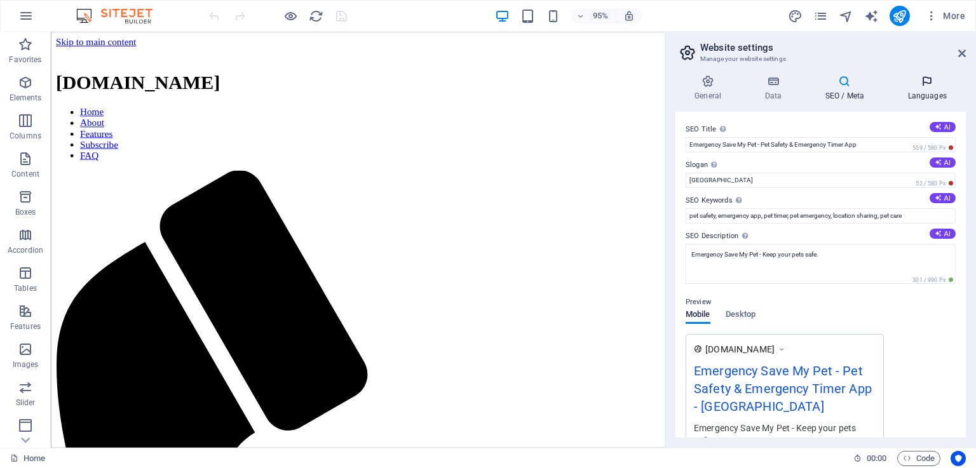
click at [926, 88] on h4 "Languages" at bounding box center [927, 88] width 78 height 27
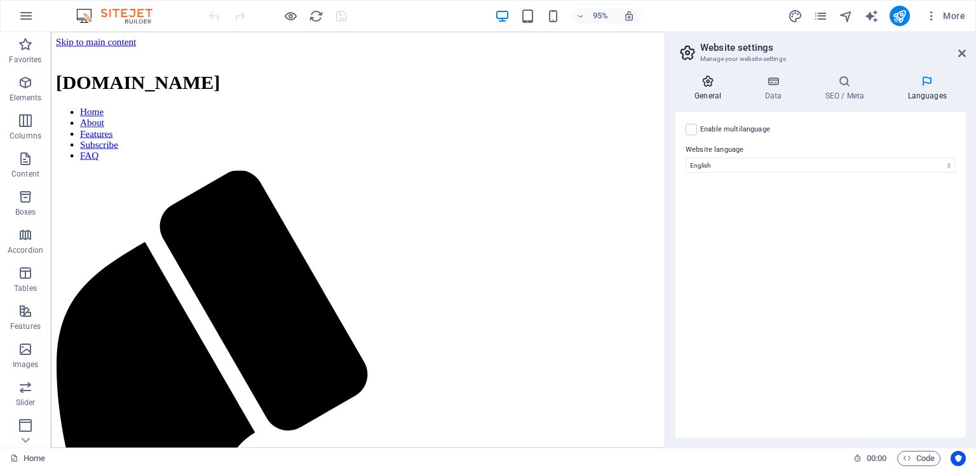
click at [720, 90] on h4 "General" at bounding box center [710, 88] width 70 height 27
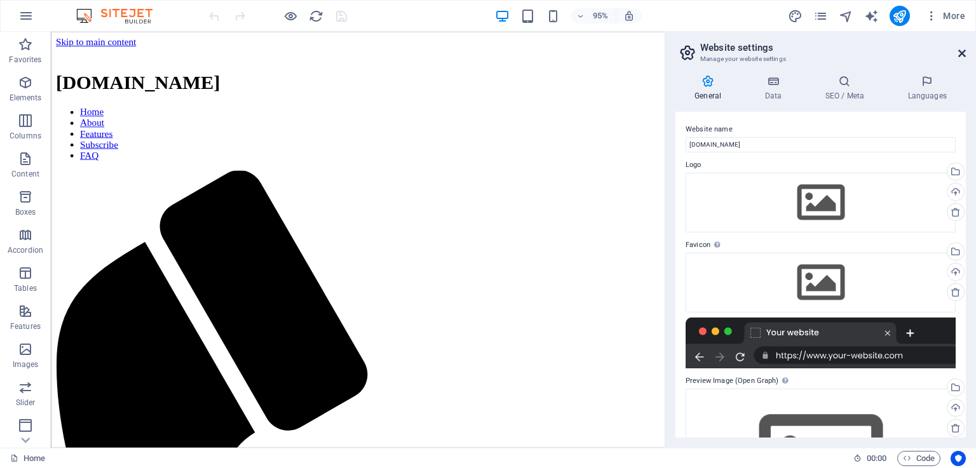
click at [961, 55] on icon at bounding box center [962, 53] width 8 height 10
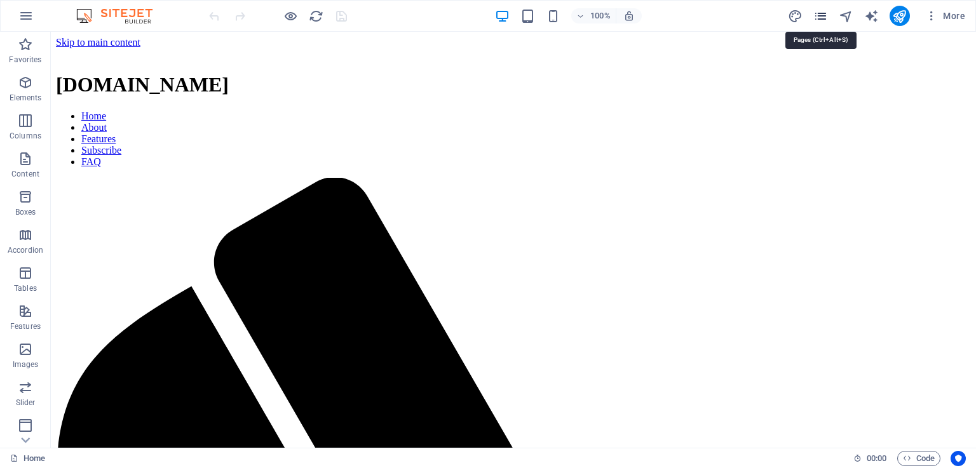
click at [823, 11] on icon "pages" at bounding box center [820, 16] width 15 height 15
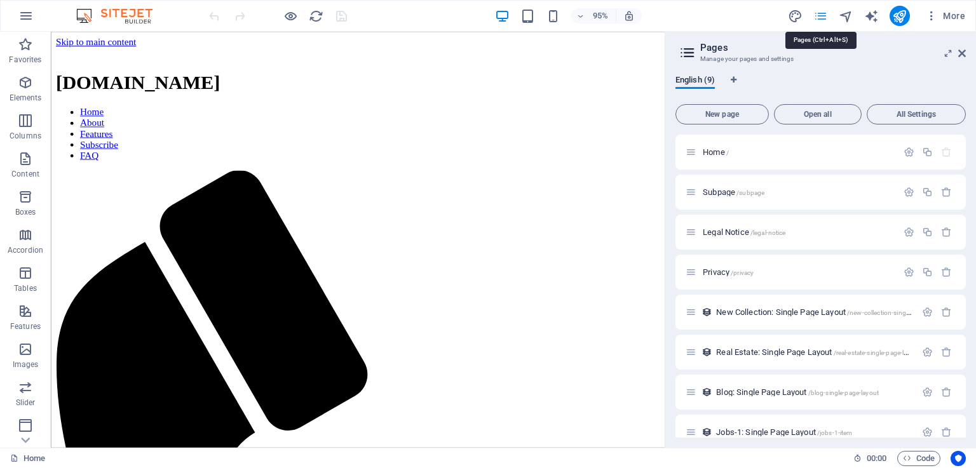
click at [823, 11] on icon "pages" at bounding box center [820, 16] width 15 height 15
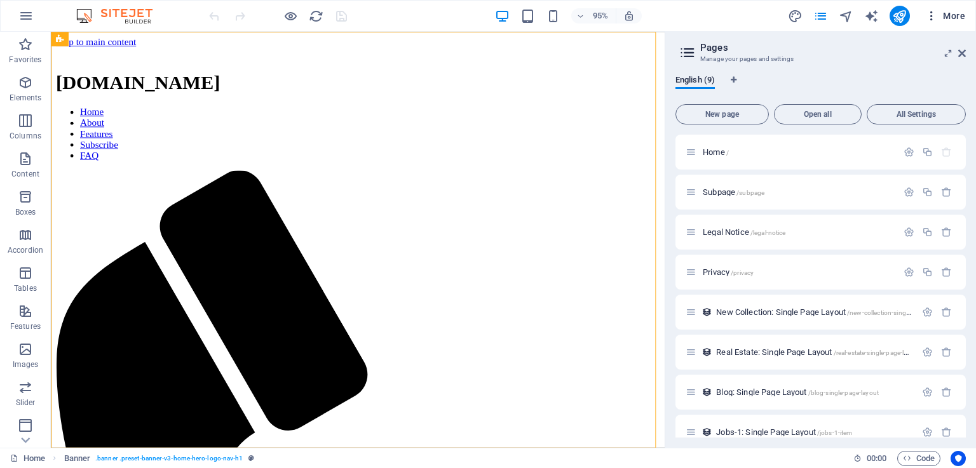
click at [959, 18] on span "More" at bounding box center [945, 16] width 40 height 13
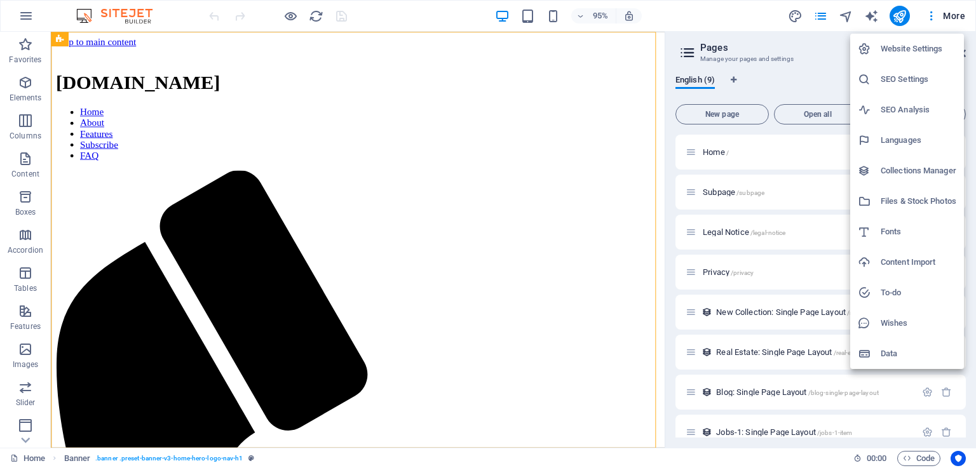
click at [827, 17] on div at bounding box center [488, 234] width 976 height 468
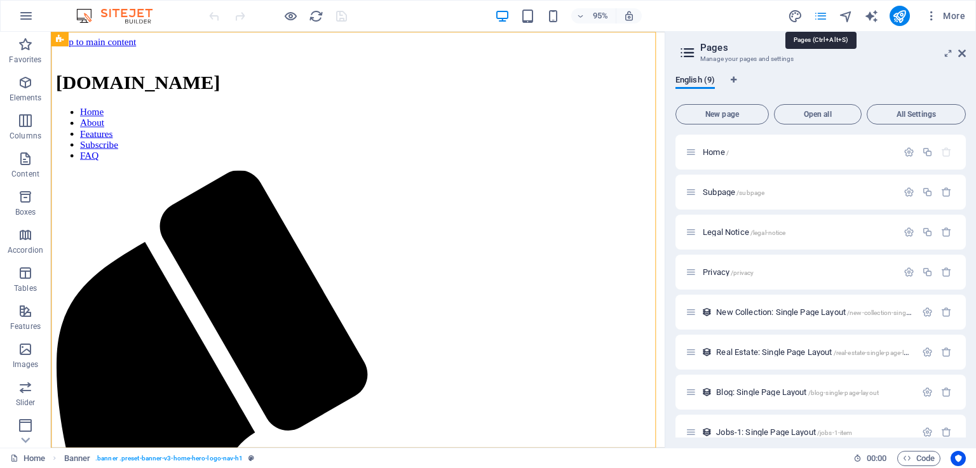
click at [827, 14] on icon "pages" at bounding box center [820, 16] width 15 height 15
click at [961, 48] on icon at bounding box center [962, 53] width 8 height 10
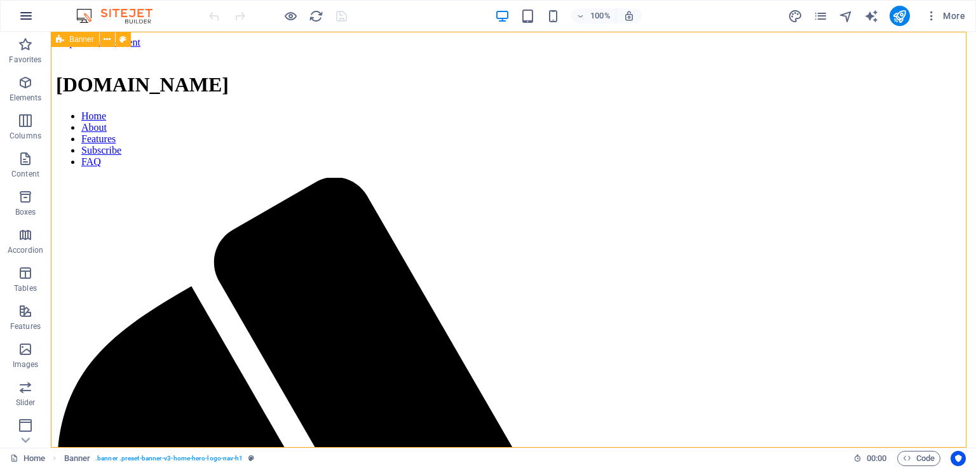
click at [25, 19] on icon "button" at bounding box center [25, 15] width 15 height 15
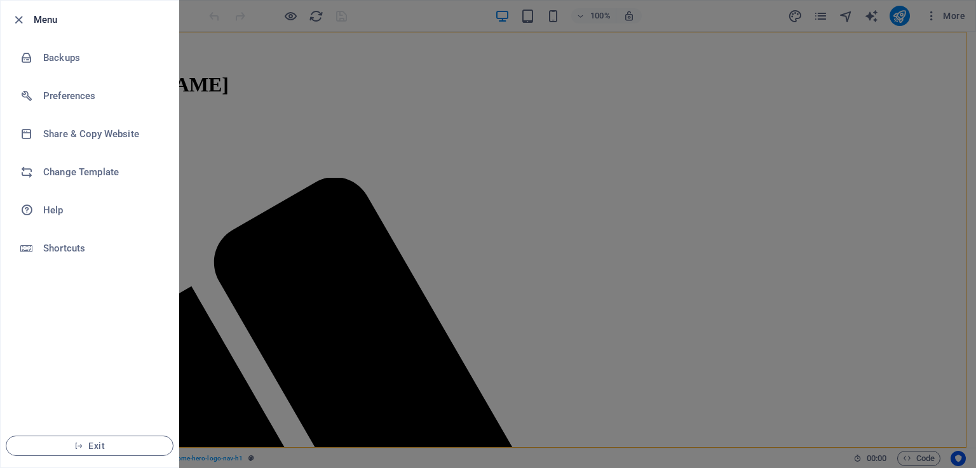
click at [384, 213] on div at bounding box center [488, 234] width 976 height 468
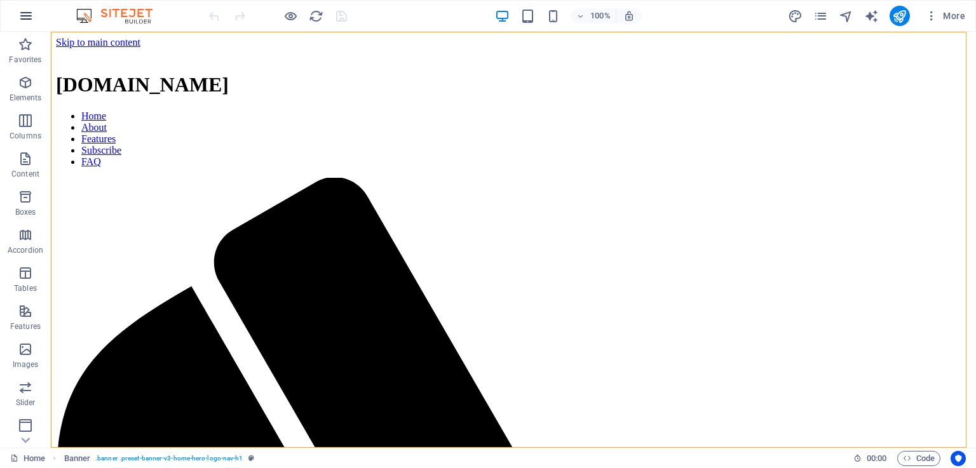
click at [19, 12] on icon "button" at bounding box center [25, 15] width 15 height 15
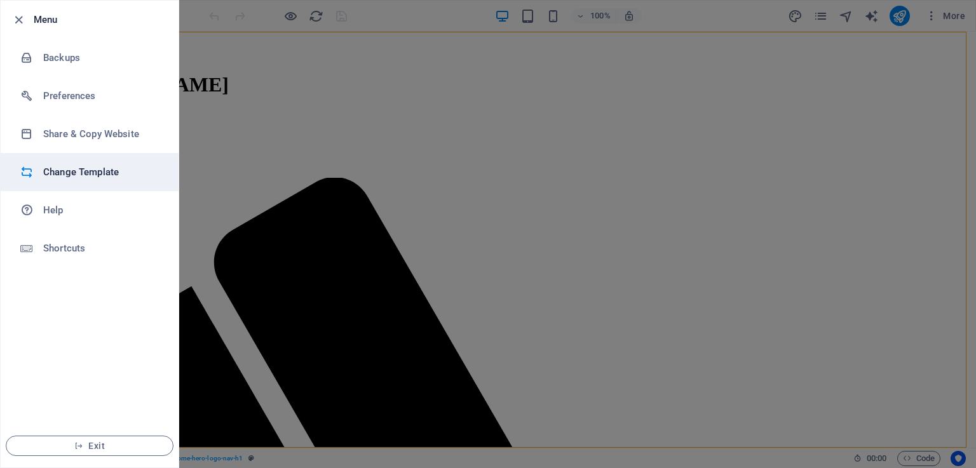
click at [83, 170] on h6 "Change Template" at bounding box center [102, 172] width 118 height 15
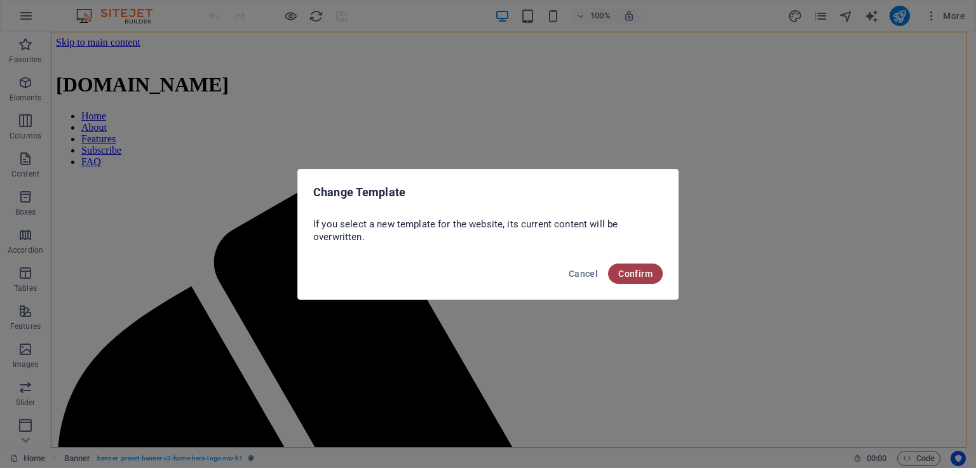
click at [637, 272] on span "Confirm" at bounding box center [635, 274] width 34 height 10
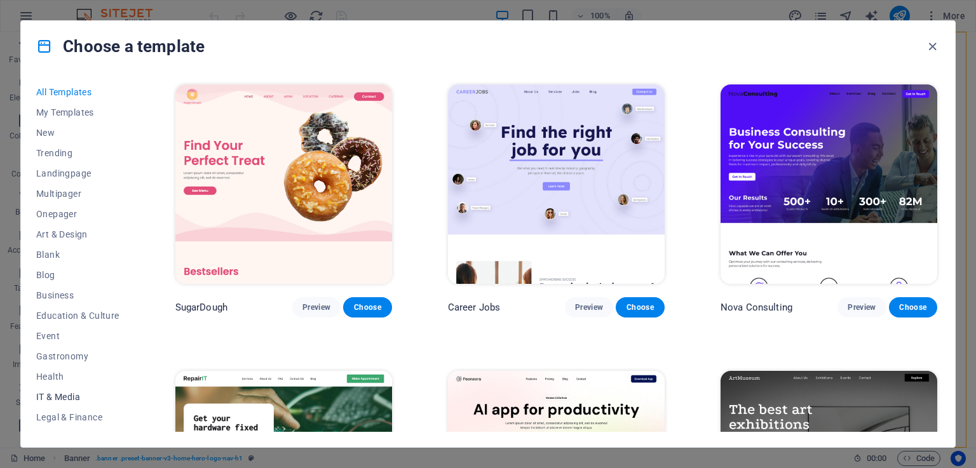
scroll to position [158, 0]
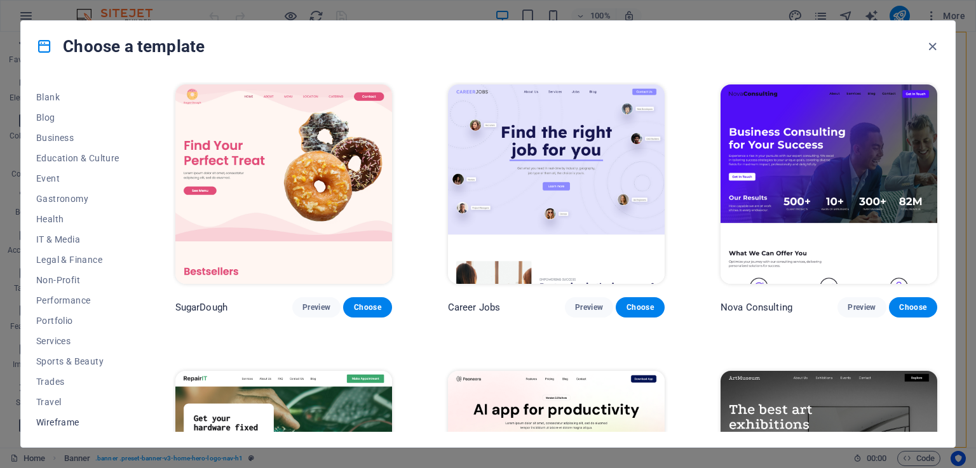
click at [67, 416] on button "Wireframe" at bounding box center [77, 422] width 83 height 20
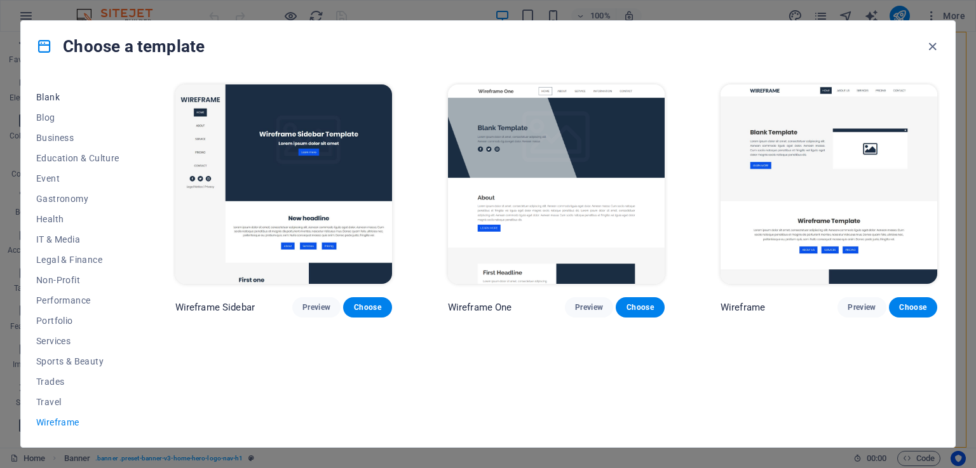
click at [60, 97] on span "Blank" at bounding box center [77, 97] width 83 height 10
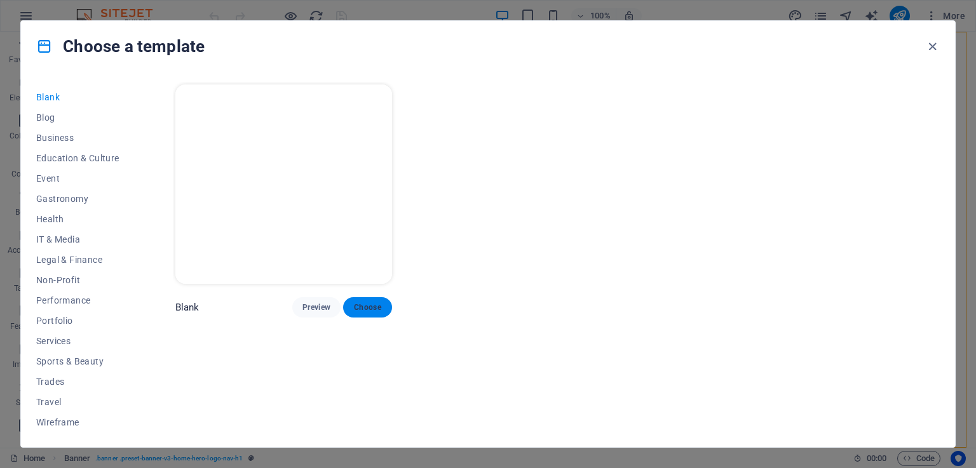
click at [367, 305] on span "Choose" at bounding box center [367, 307] width 28 height 10
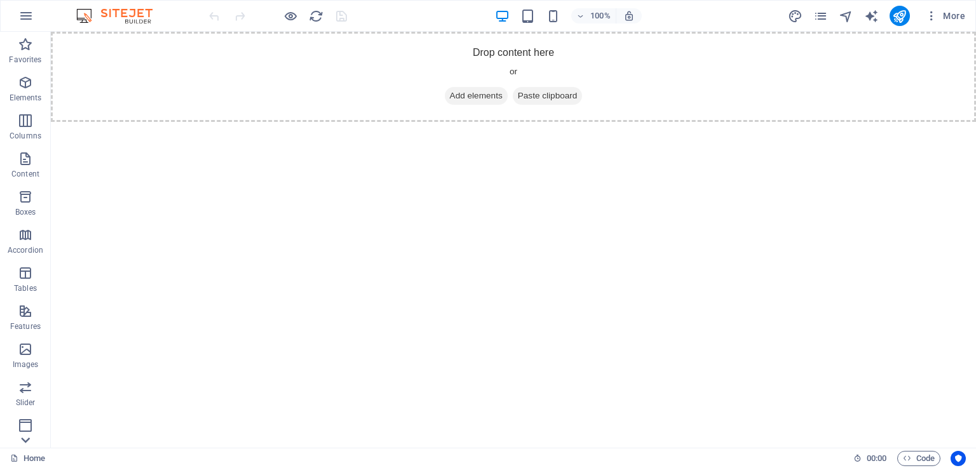
click at [26, 443] on icon at bounding box center [26, 440] width 18 height 18
click at [26, 442] on p "Collections" at bounding box center [25, 438] width 39 height 10
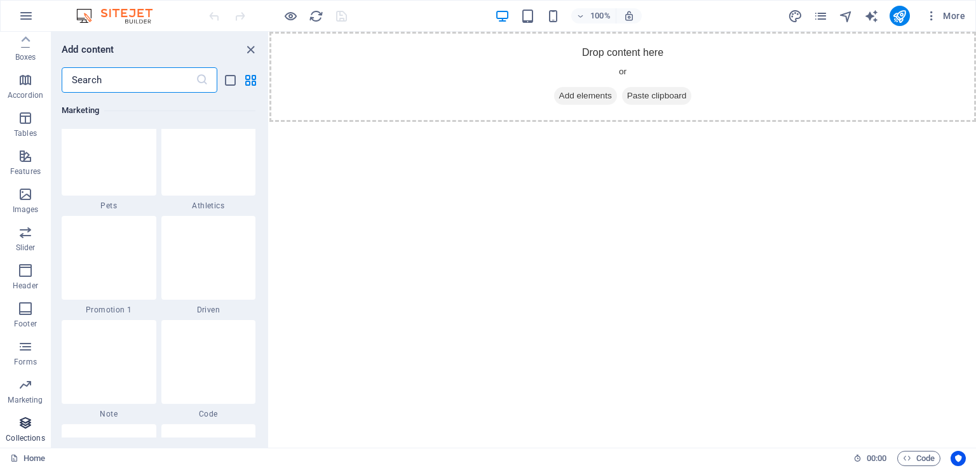
scroll to position [11631, 0]
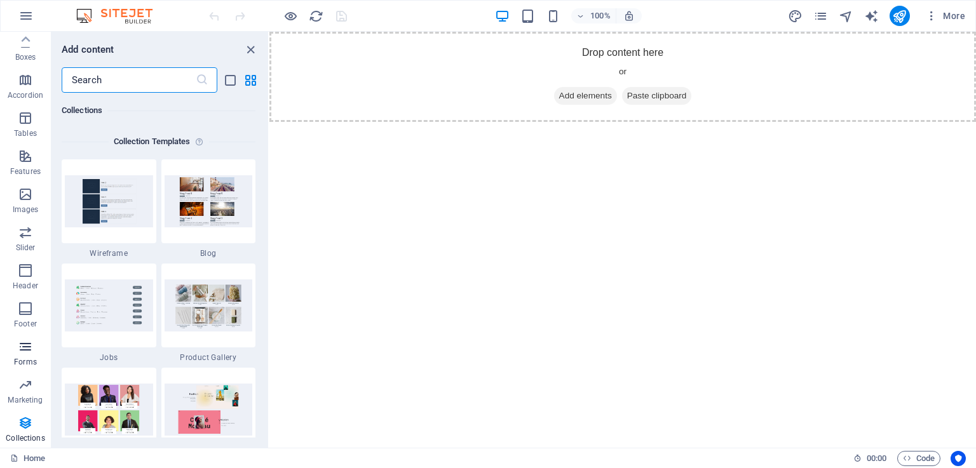
click at [25, 351] on icon "button" at bounding box center [25, 346] width 15 height 15
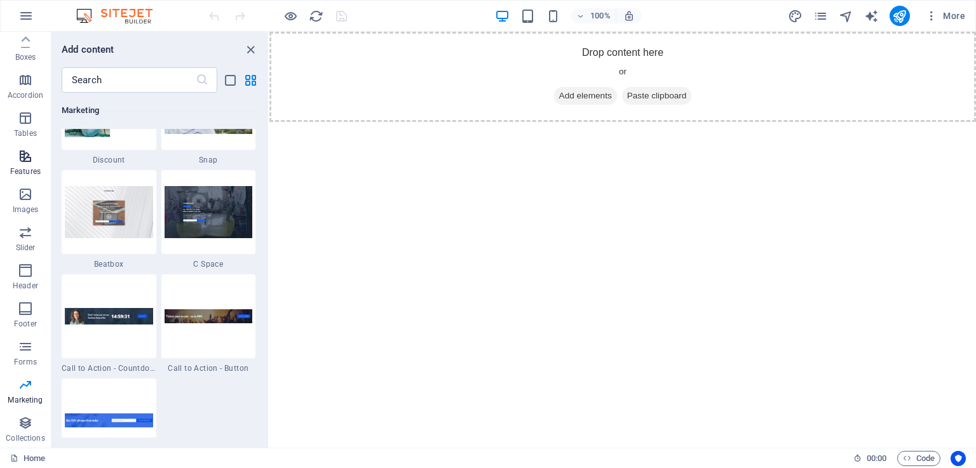
scroll to position [0, 0]
click at [248, 51] on icon "close panel" at bounding box center [250, 50] width 15 height 15
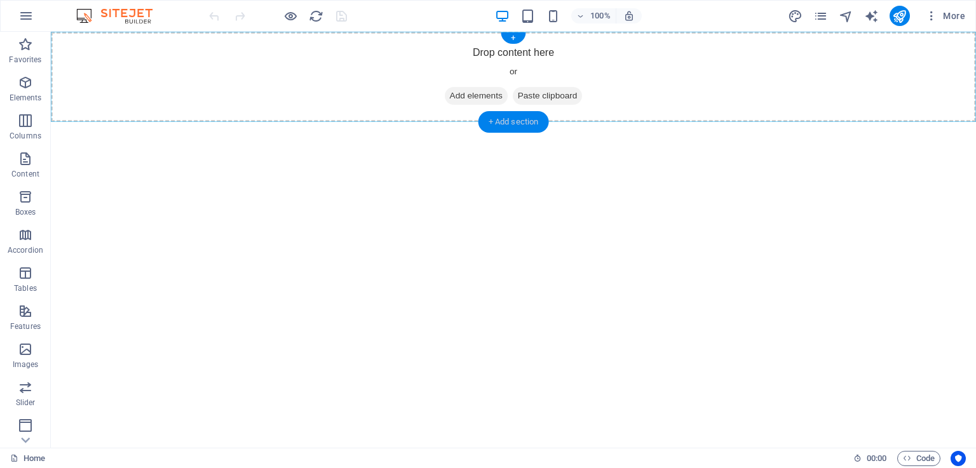
click at [510, 118] on div "+ Add section" at bounding box center [513, 122] width 71 height 22
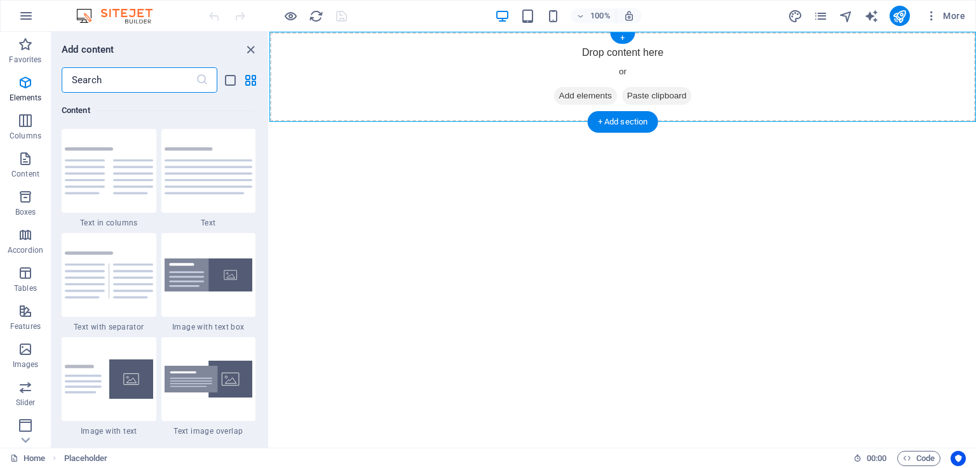
scroll to position [2223, 0]
click at [252, 48] on icon "close panel" at bounding box center [250, 50] width 15 height 15
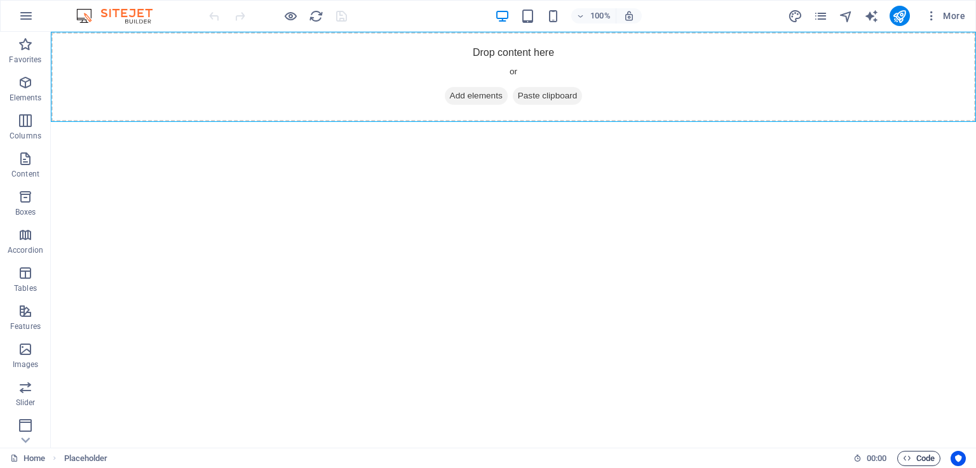
click at [921, 463] on span "Code" at bounding box center [919, 458] width 32 height 15
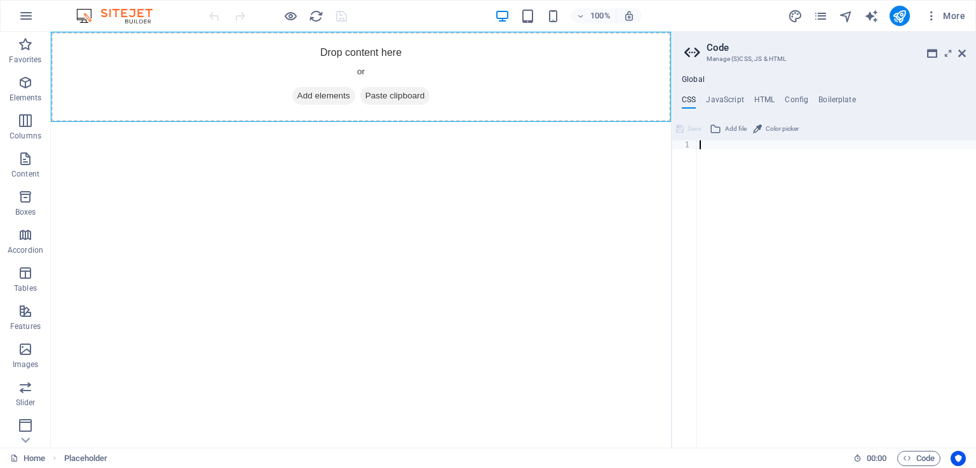
type textarea "</html>"
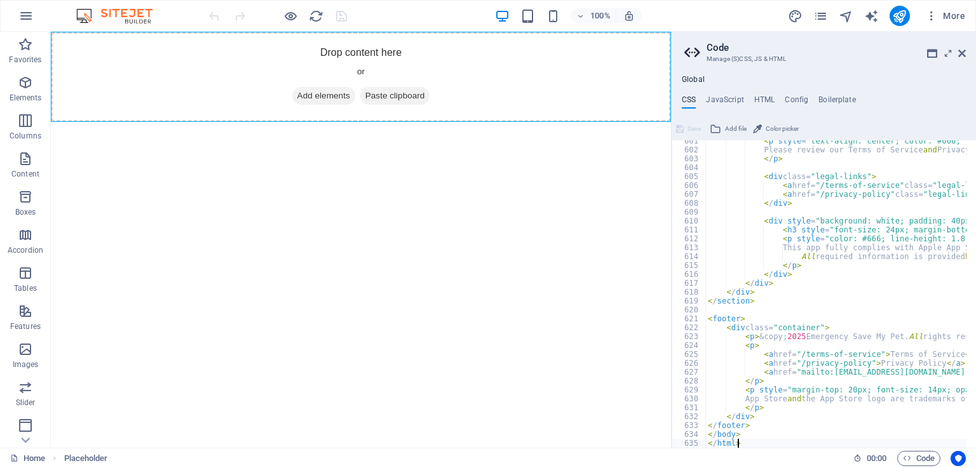
scroll to position [5341, 0]
click at [905, 459] on icon "button" at bounding box center [907, 458] width 8 height 8
click at [759, 104] on h4 "HTML" at bounding box center [764, 102] width 21 height 14
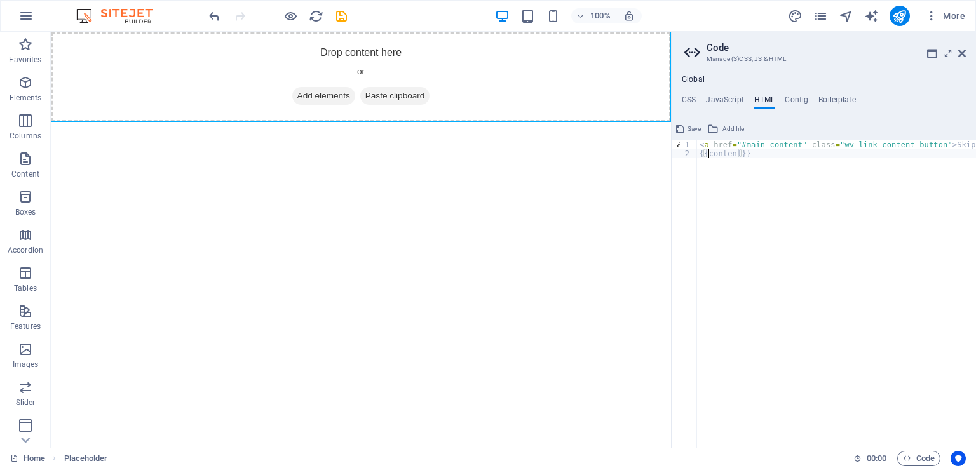
paste textarea "<a href="#main-content" class="wv-link-content button">Skip to main content</a>"
type textarea "<a href="#main-content" class="wv-link-content button">Skip to main content</a>"
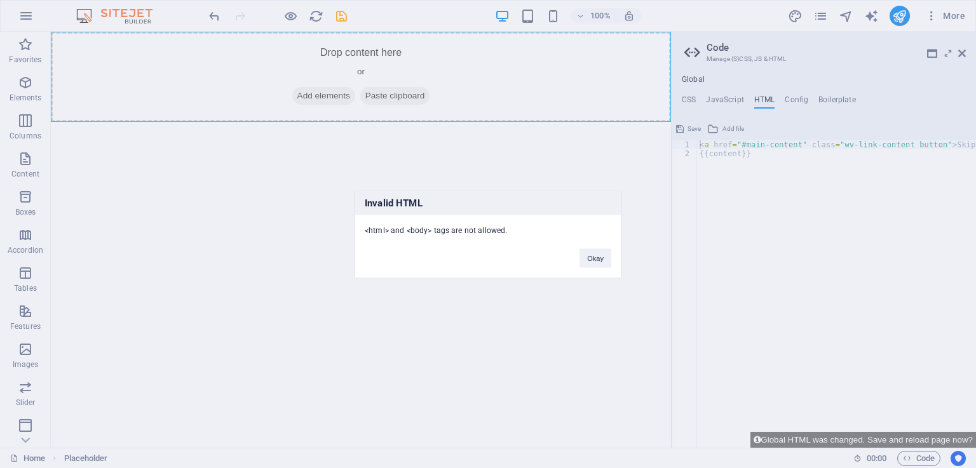
drag, startPoint x: 623, startPoint y: 311, endPoint x: 572, endPoint y: 280, distance: 59.4
click at [623, 311] on div "Invalid HTML <html> and <body> tags are not allowed. Okay" at bounding box center [488, 234] width 976 height 468
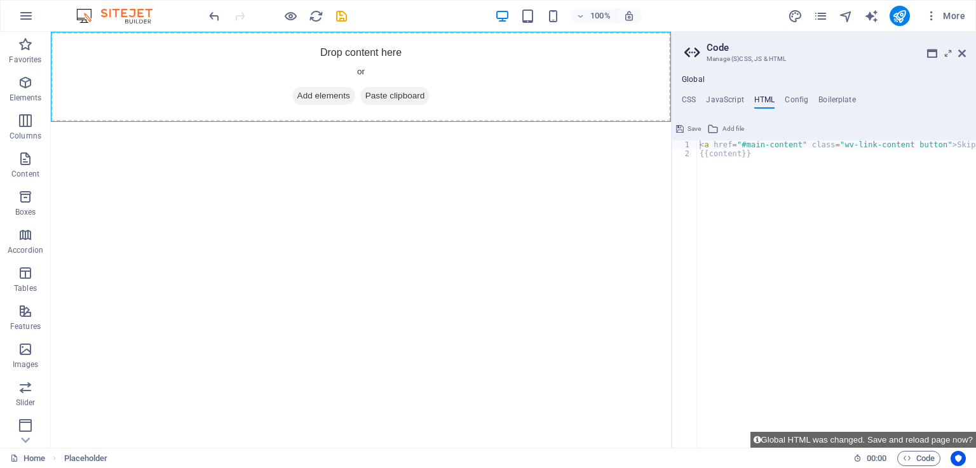
click at [697, 101] on ul "CSS JavaScript HTML Config Boilerplate" at bounding box center [824, 102] width 304 height 14
click at [691, 97] on h4 "CSS" at bounding box center [689, 102] width 14 height 14
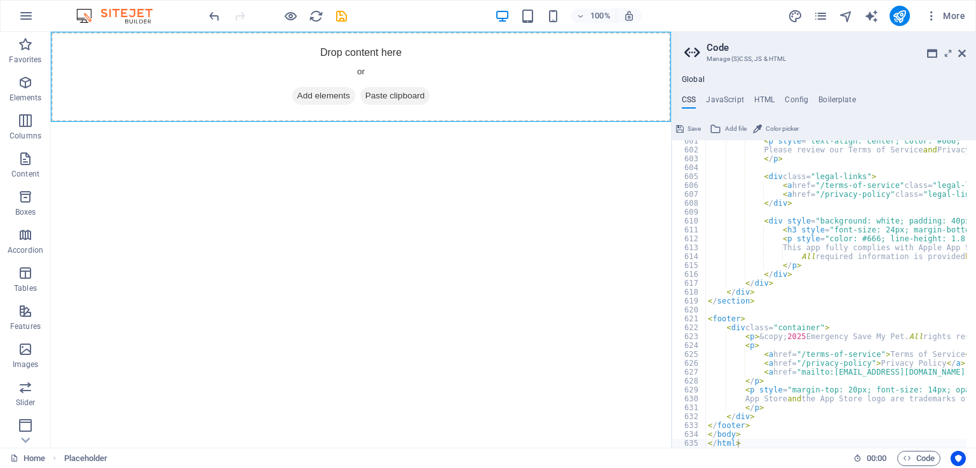
click at [642, 122] on html "Skip to main content Drop content here or Add elements Paste clipboard" at bounding box center [361, 77] width 620 height 90
click at [633, 122] on html "Skip to main content Drop content here or Add elements Paste clipboard" at bounding box center [361, 77] width 620 height 90
click at [399, 95] on span "Paste clipboard" at bounding box center [395, 96] width 70 height 18
click at [316, 90] on span "Add elements" at bounding box center [323, 96] width 63 height 18
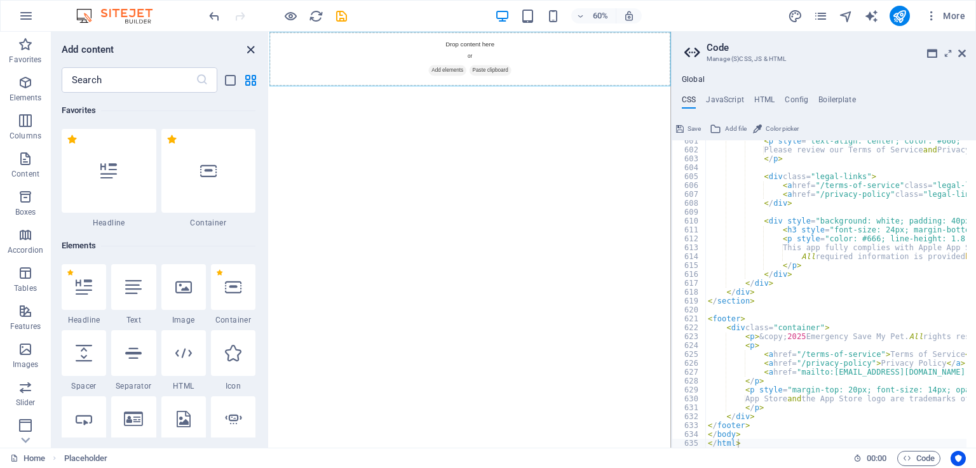
click at [253, 51] on icon "close panel" at bounding box center [250, 50] width 15 height 15
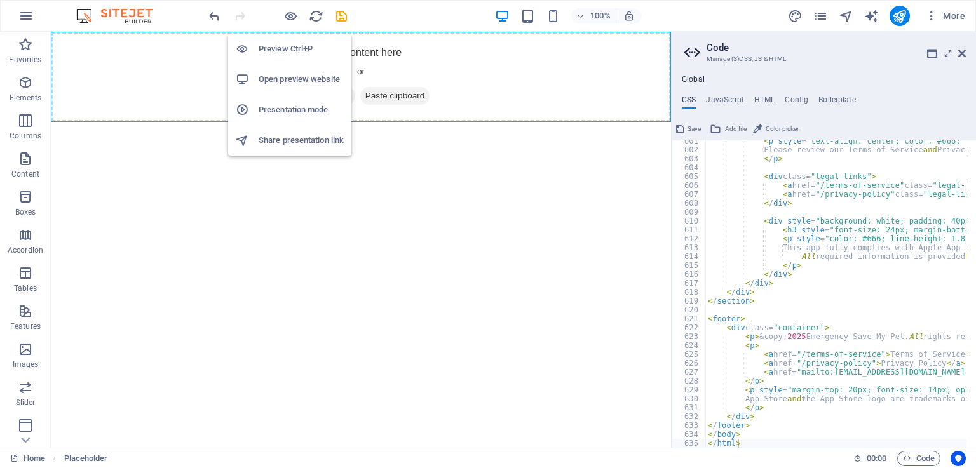
click at [281, 77] on h6 "Open preview website" at bounding box center [301, 79] width 85 height 15
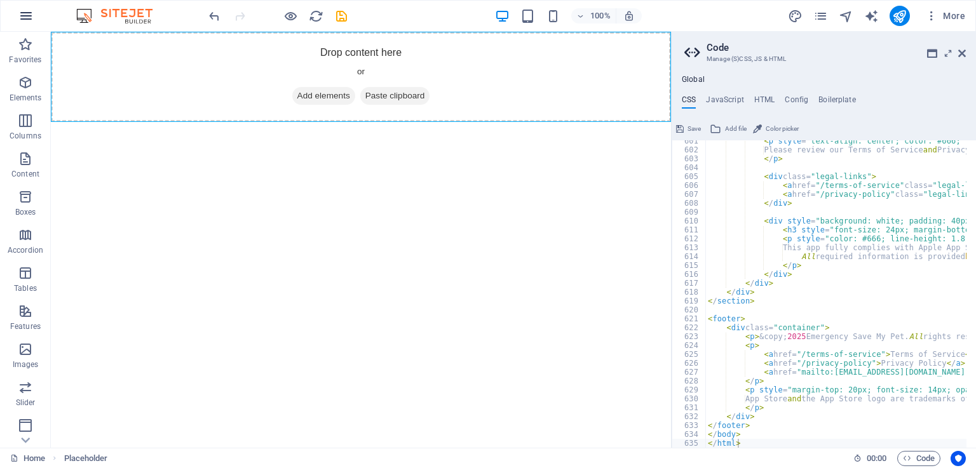
click at [27, 17] on icon "button" at bounding box center [25, 15] width 15 height 15
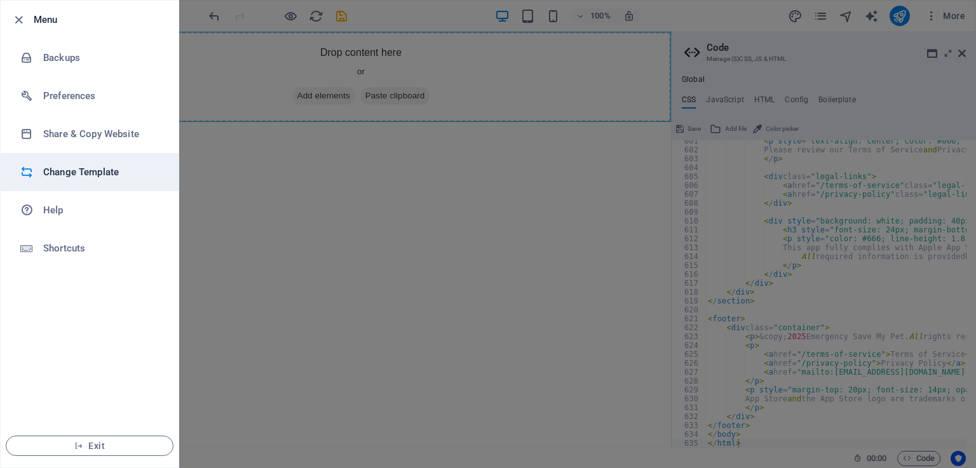
click at [91, 168] on h6 "Change Template" at bounding box center [102, 172] width 118 height 15
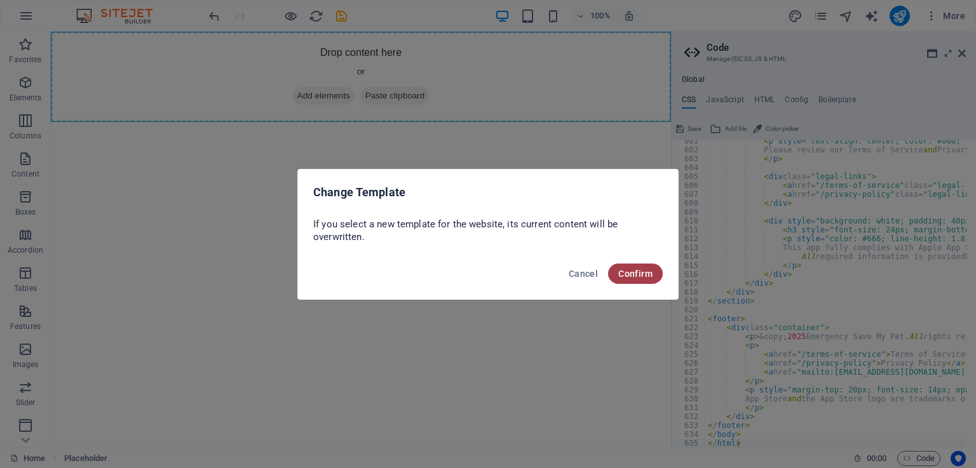
click at [625, 276] on span "Confirm" at bounding box center [635, 274] width 34 height 10
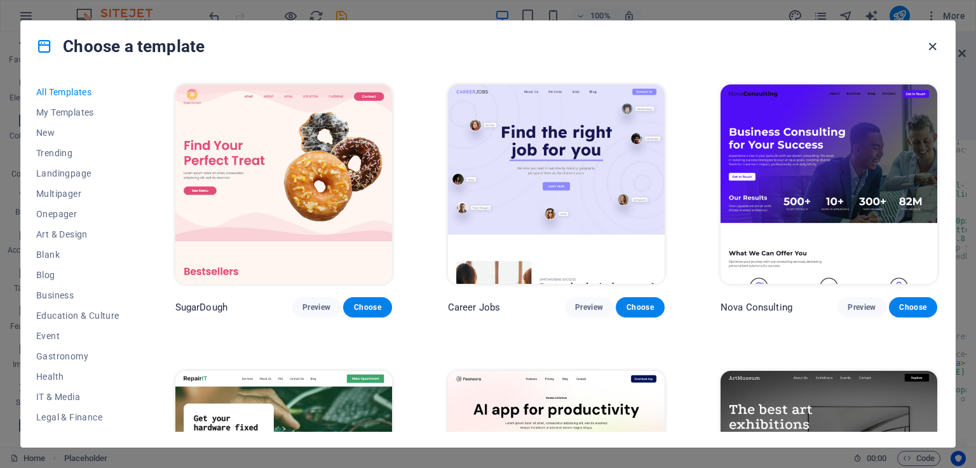
click at [936, 44] on icon "button" at bounding box center [932, 46] width 15 height 15
